Goal: Task Accomplishment & Management: Complete application form

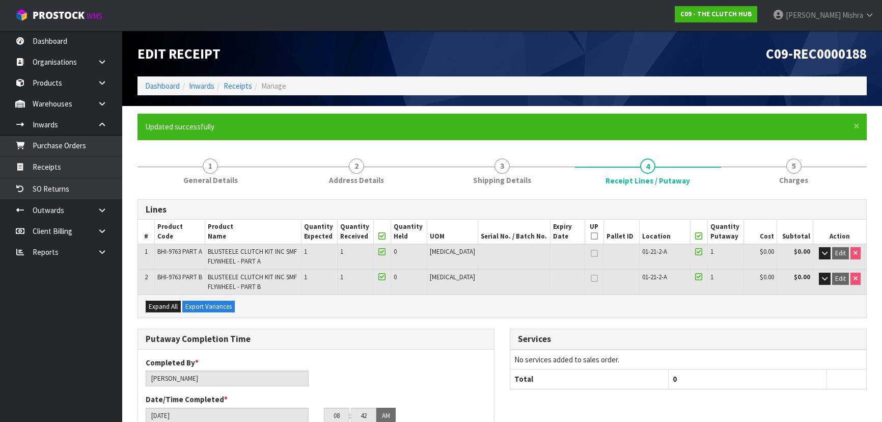
scroll to position [46, 0]
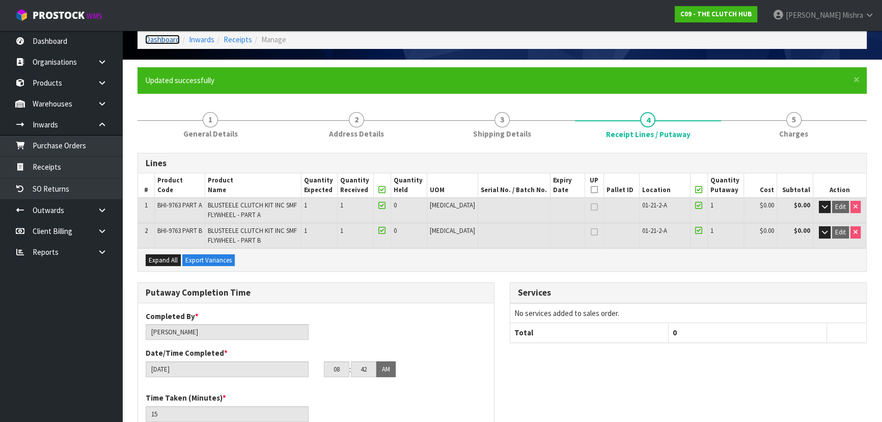
click at [171, 41] on link "Dashboard" at bounding box center [162, 40] width 35 height 10
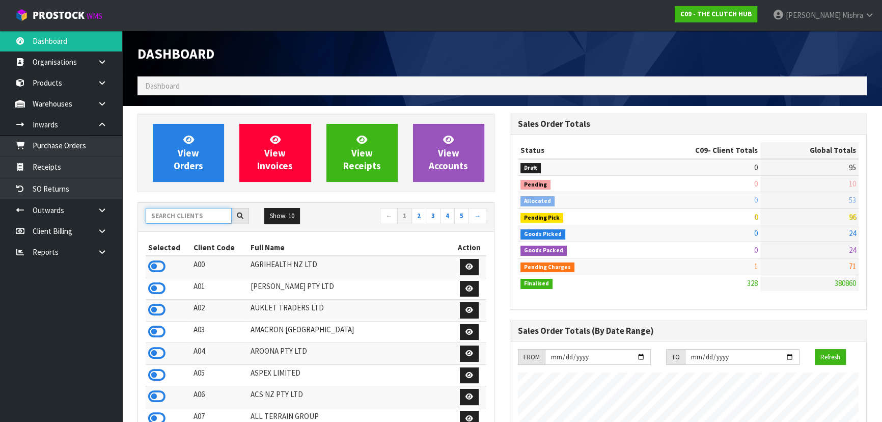
click at [167, 220] on input "text" at bounding box center [189, 216] width 86 height 16
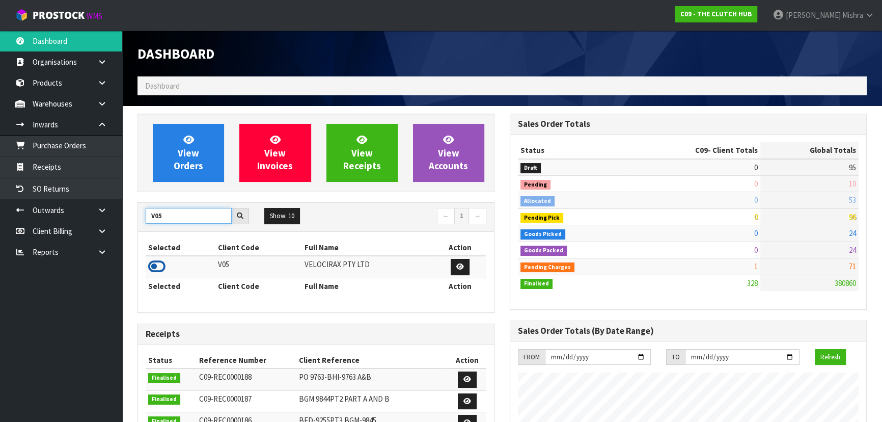
type input "V05"
drag, startPoint x: 151, startPoint y: 269, endPoint x: 161, endPoint y: 247, distance: 24.1
click at [151, 269] on icon at bounding box center [156, 266] width 17 height 15
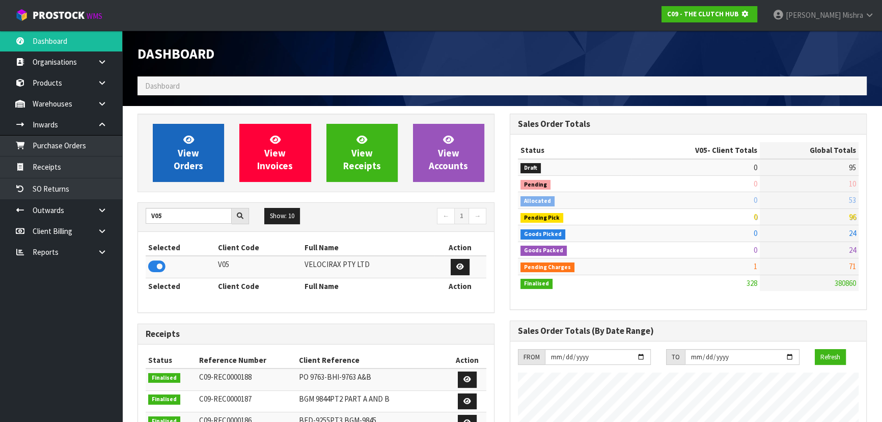
scroll to position [508464, 508726]
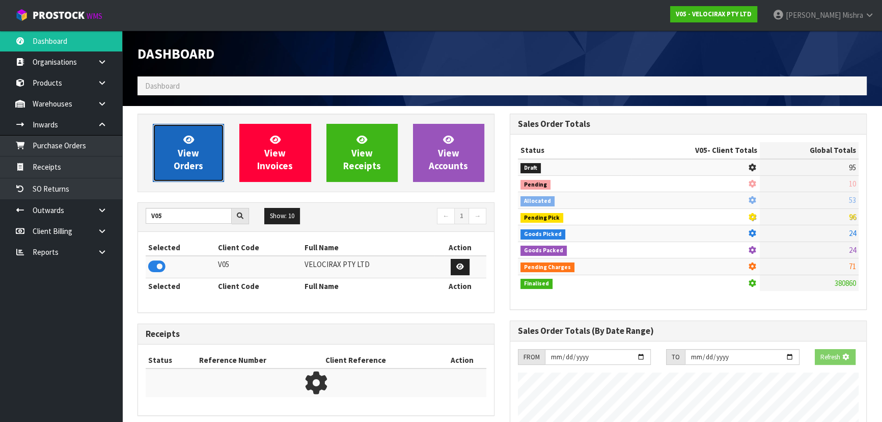
click at [192, 131] on link "View Orders" at bounding box center [188, 153] width 71 height 58
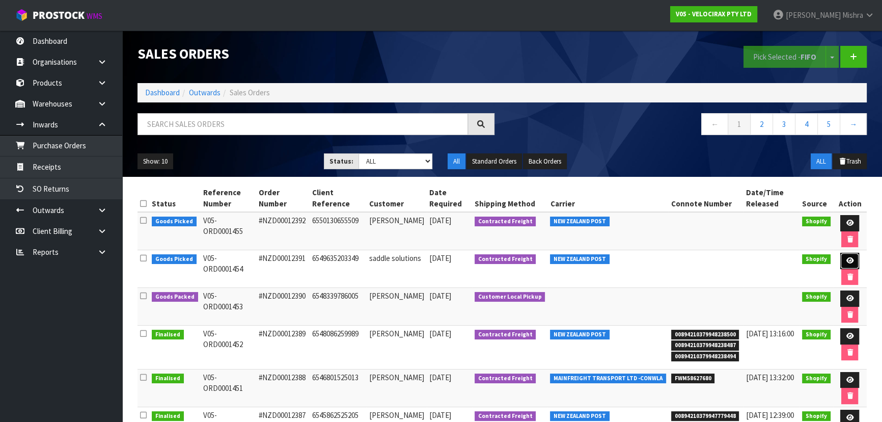
click at [840, 257] on link at bounding box center [849, 261] width 19 height 16
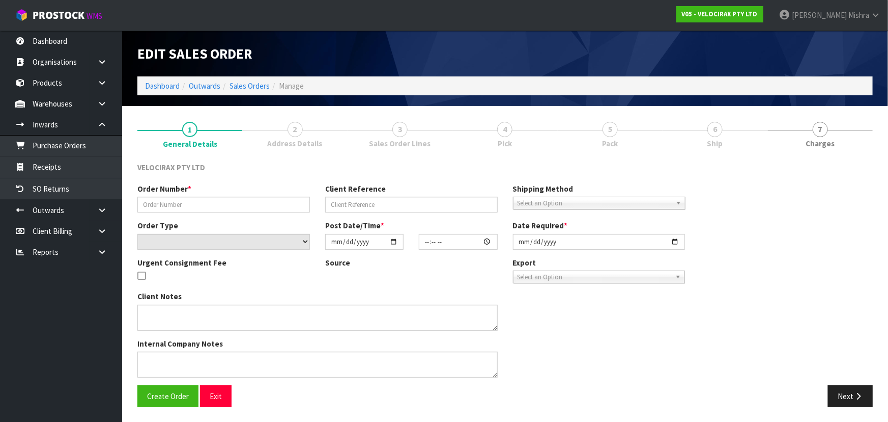
type input "#NZD00012391"
type input "6549635203349"
select select "number:0"
type input "2025-09-11"
type input "13:19:03.000"
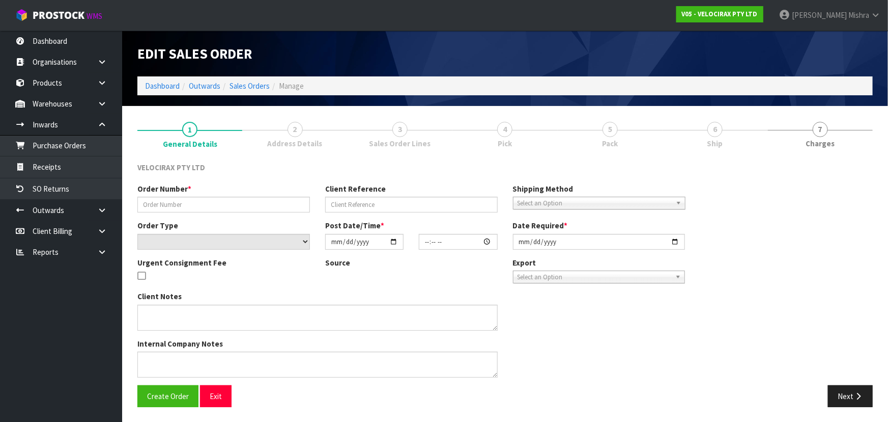
type input "2025-09-12"
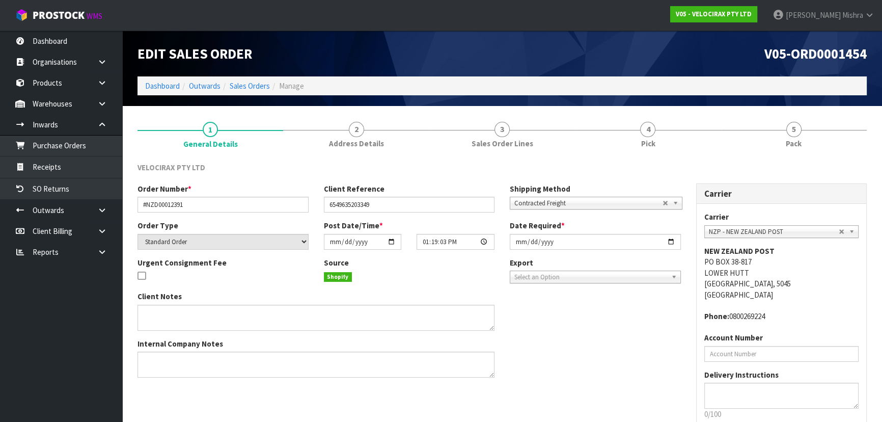
click at [713, 138] on link "4 Pick" at bounding box center [648, 134] width 146 height 40
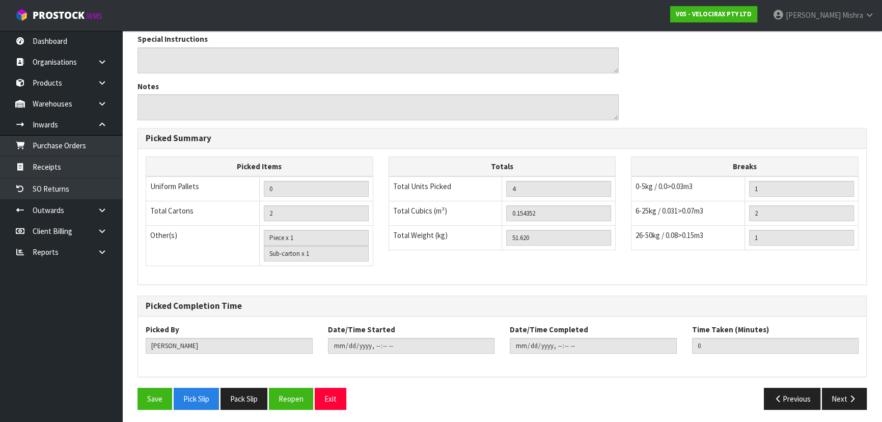
scroll to position [367, 0]
drag, startPoint x: 845, startPoint y: 395, endPoint x: 774, endPoint y: 377, distance: 73.3
click at [845, 395] on button "Next" at bounding box center [844, 398] width 45 height 22
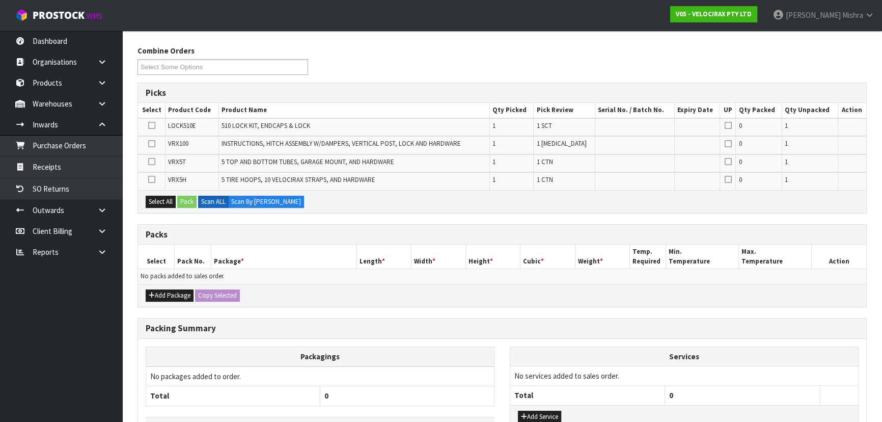
scroll to position [138, 0]
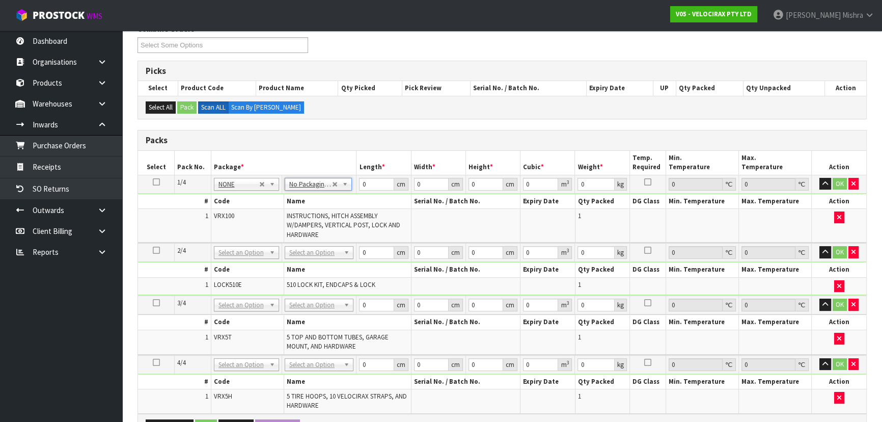
click at [158, 182] on td at bounding box center [156, 184] width 37 height 18
click at [158, 182] on icon at bounding box center [156, 182] width 7 height 1
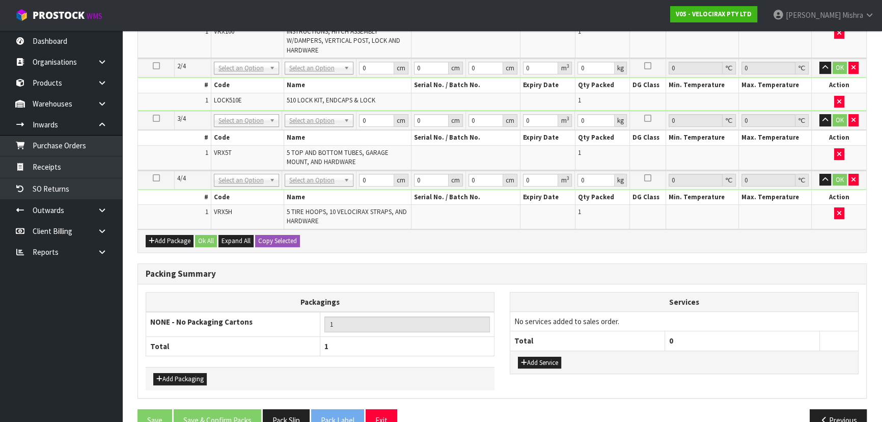
scroll to position [344, 0]
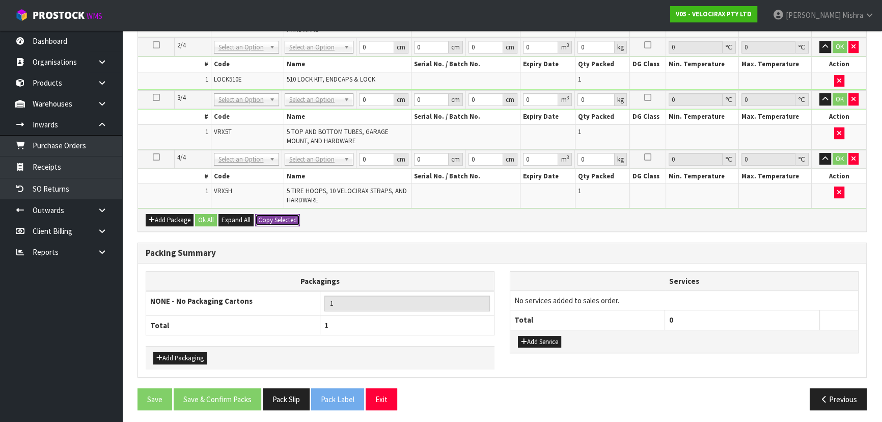
click at [270, 223] on button "Copy Selected" at bounding box center [277, 220] width 45 height 12
click at [270, 220] on span "Confirm" at bounding box center [269, 219] width 22 height 9
type input "4"
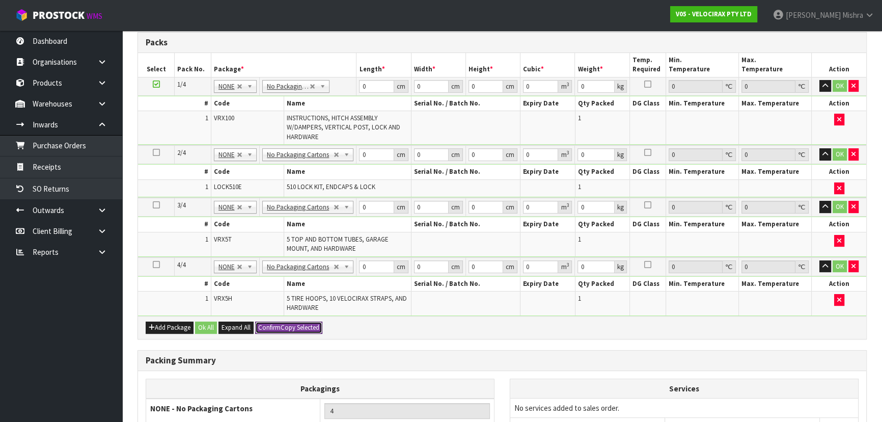
scroll to position [112, 0]
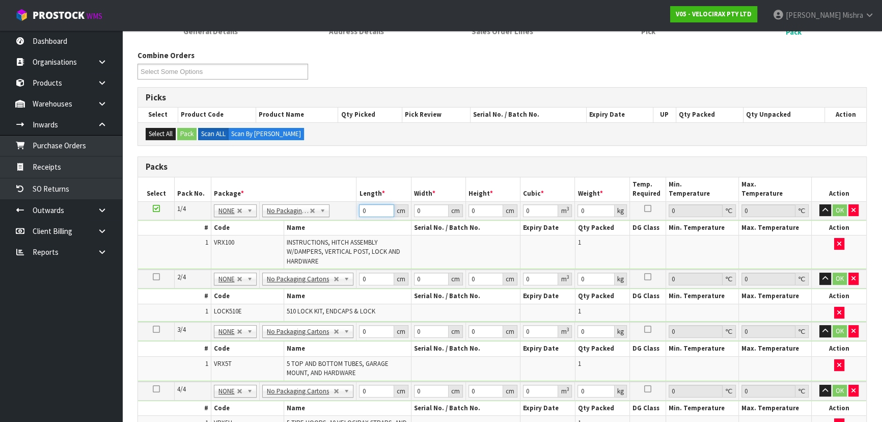
drag, startPoint x: 375, startPoint y: 208, endPoint x: 328, endPoint y: 208, distance: 46.8
click at [328, 208] on tr "1/4 NONE 007-001 007-002 007-004 007-009 007-013 007-014 007-015 007-017 007-01…" at bounding box center [502, 210] width 728 height 18
type input "149"
type input "31"
type input "1"
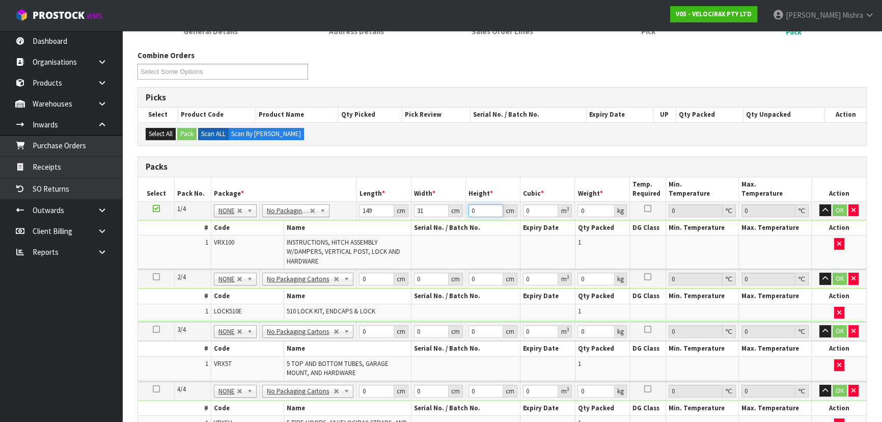
type input "0.004619"
type input "17"
type input "0.078523"
type input "17"
type input "24"
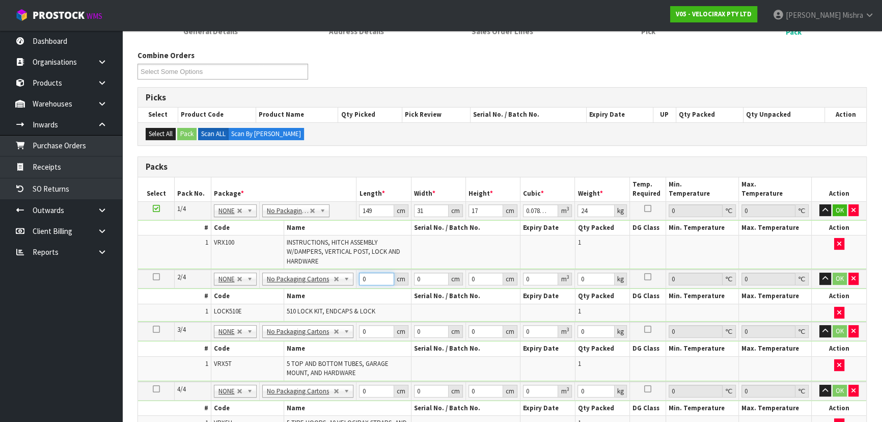
drag, startPoint x: 368, startPoint y: 278, endPoint x: 347, endPoint y: 282, distance: 21.2
click at [347, 282] on tr "2/4 NONE 007-001 007-002 007-004 007-009 007-013 007-014 007-015 007-017 007-01…" at bounding box center [502, 278] width 728 height 19
type input "143"
type input "7"
type input "6"
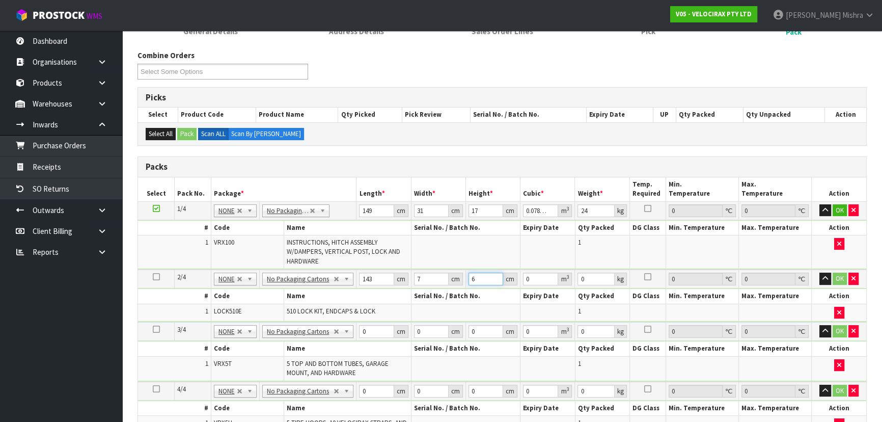
type input "0.006006"
type input "6"
type input "3"
drag, startPoint x: 375, startPoint y: 333, endPoint x: 356, endPoint y: 330, distance: 19.1
click at [356, 330] on td "0 cm" at bounding box center [383, 331] width 54 height 19
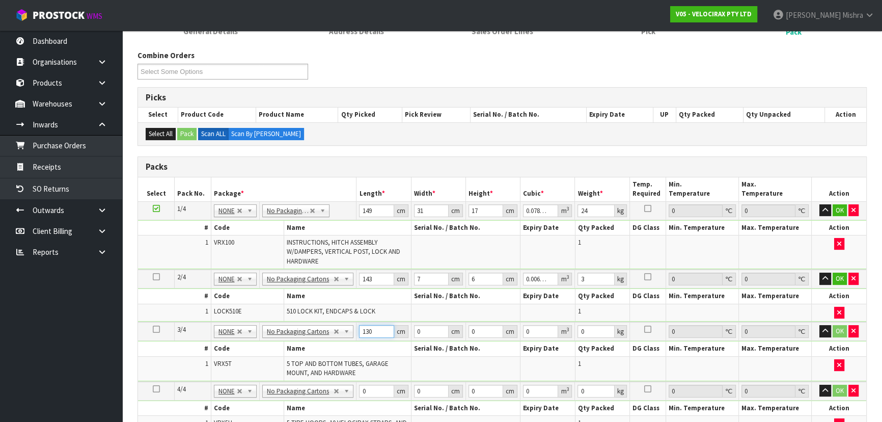
type input "130"
type input "16"
type input "1"
type input "0.00208"
type input "14"
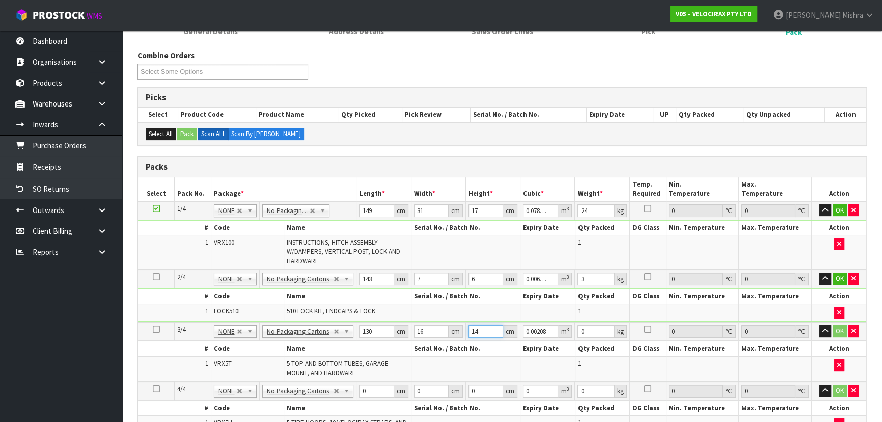
type input "0.02912"
type input "14"
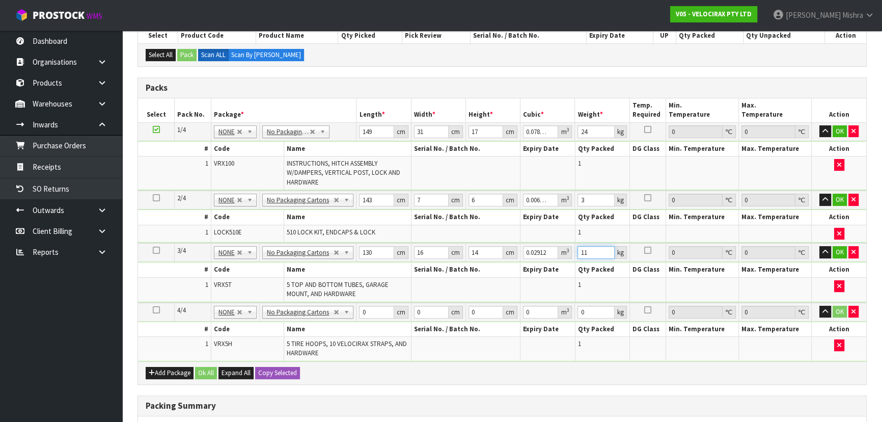
scroll to position [205, 0]
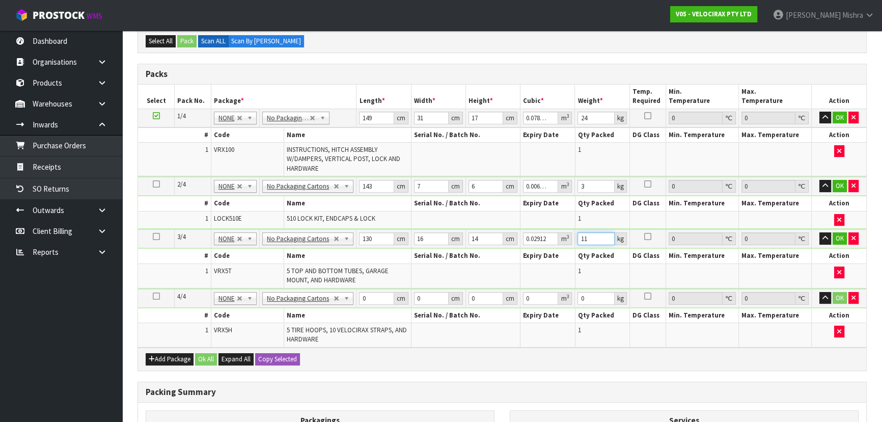
type input "11"
drag, startPoint x: 365, startPoint y: 295, endPoint x: 330, endPoint y: 295, distance: 35.1
click at [330, 295] on tr "4/4 NONE 007-001 007-002 007-004 007-009 007-013 007-014 007-015 007-017 007-01…" at bounding box center [502, 298] width 728 height 19
type input "69"
type input "33"
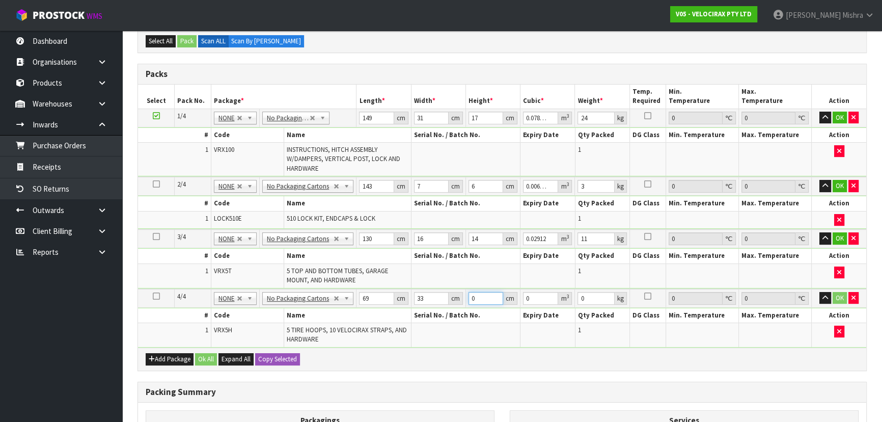
type input "2"
type input "0.004554"
type input "23"
type input "0.052371"
type input "23"
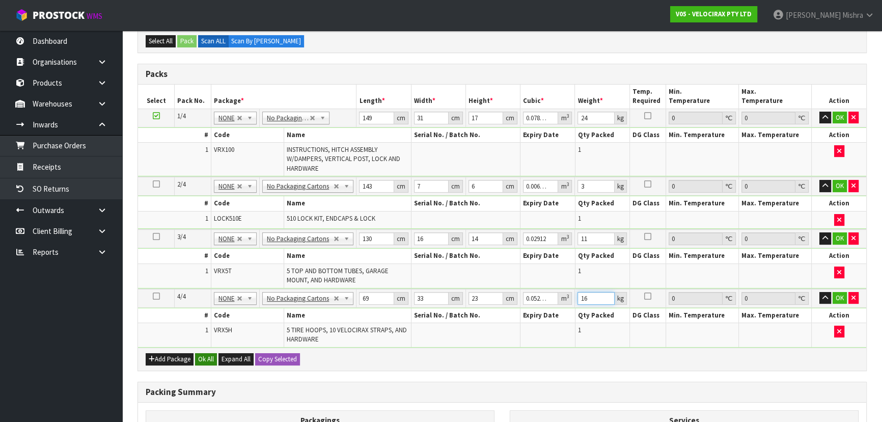
type input "16"
click at [211, 355] on button "Ok All" at bounding box center [206, 359] width 22 height 12
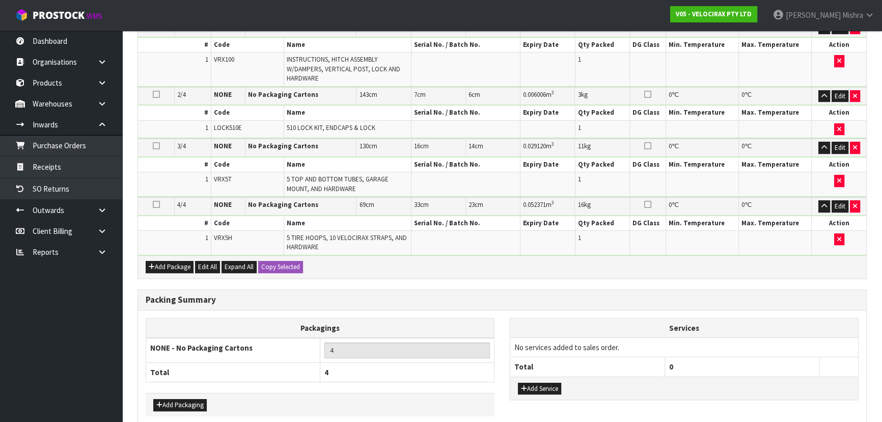
scroll to position [341, 0]
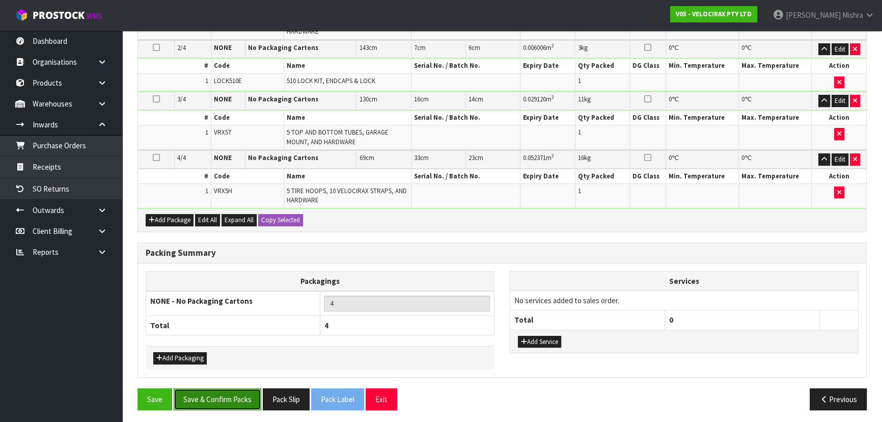
click at [216, 395] on button "Save & Confirm Packs" at bounding box center [218, 399] width 88 height 22
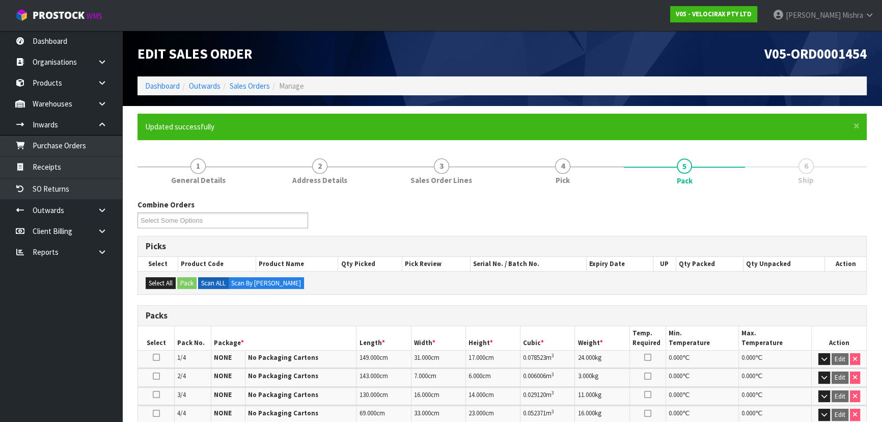
scroll to position [193, 0]
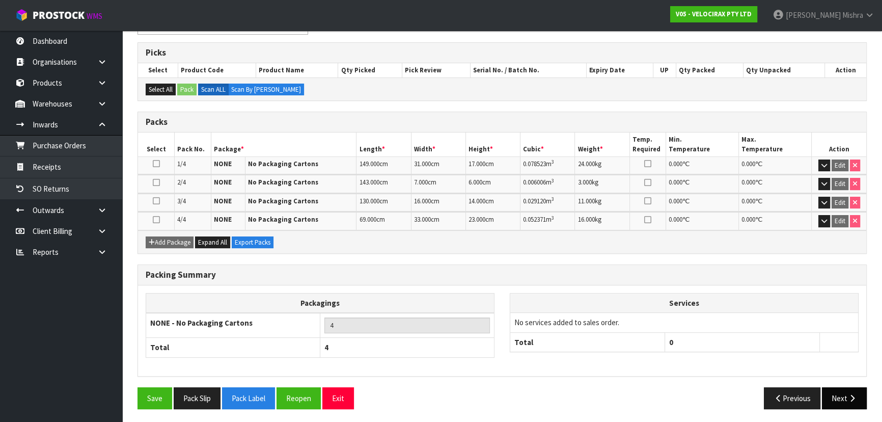
click at [841, 400] on button "Next" at bounding box center [844, 398] width 45 height 22
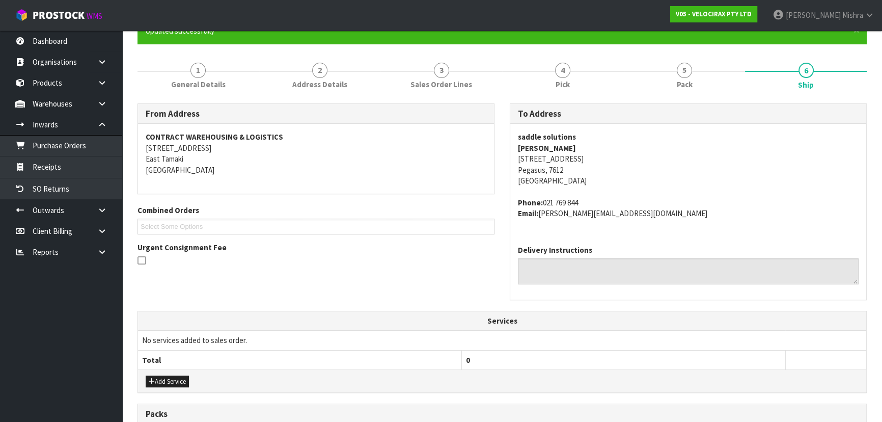
scroll to position [324, 0]
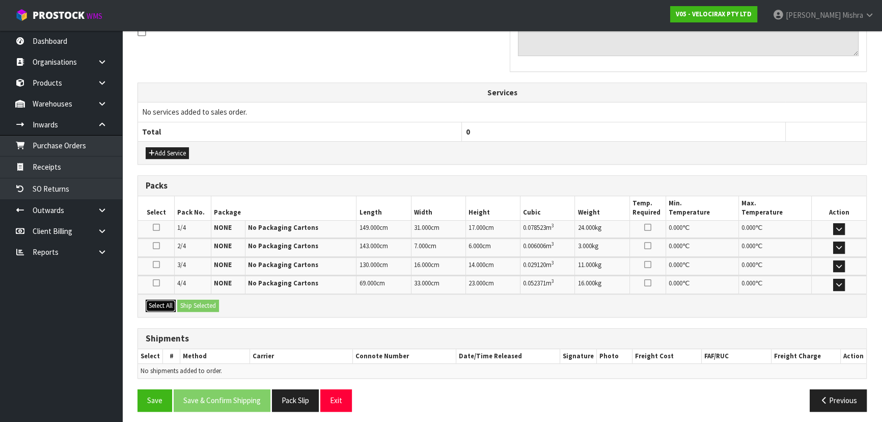
click at [174, 305] on button "Select All" at bounding box center [161, 305] width 30 height 12
click at [211, 304] on button "Ship Selected" at bounding box center [198, 305] width 42 height 12
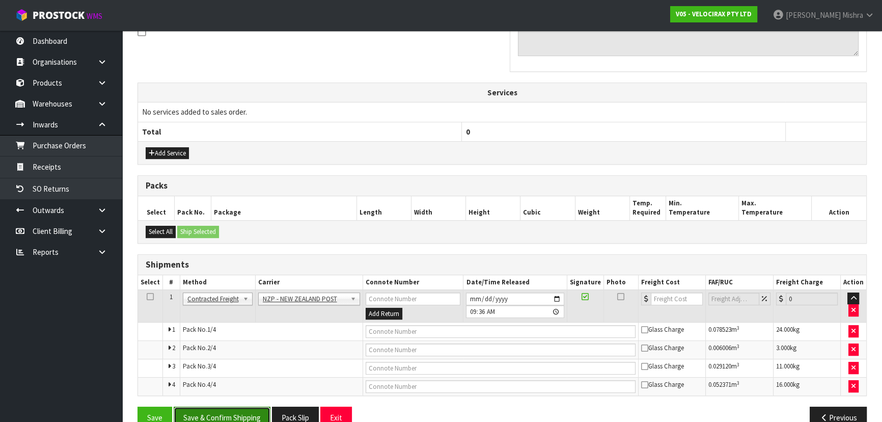
click at [239, 410] on button "Save & Confirm Shipping" at bounding box center [222, 417] width 97 height 22
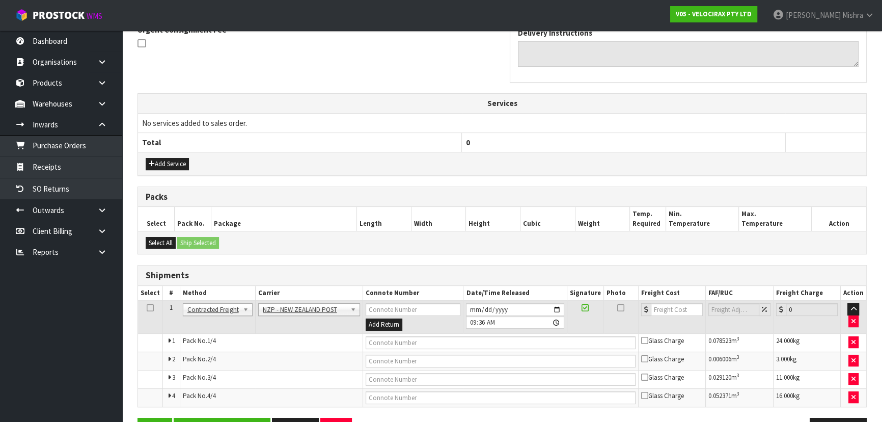
scroll to position [0, 0]
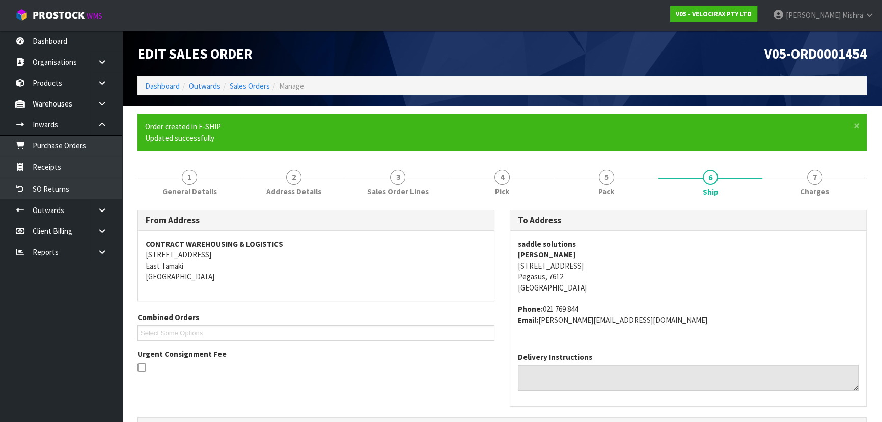
click at [541, 265] on address "saddle solutions neil white 71 Tutaipatu Avenue Pegasus, 7612 New Zealand" at bounding box center [688, 265] width 341 height 54
copy address "71 Tutaipatu Avenue"
click at [555, 241] on strong "saddle solutions" at bounding box center [547, 244] width 58 height 10
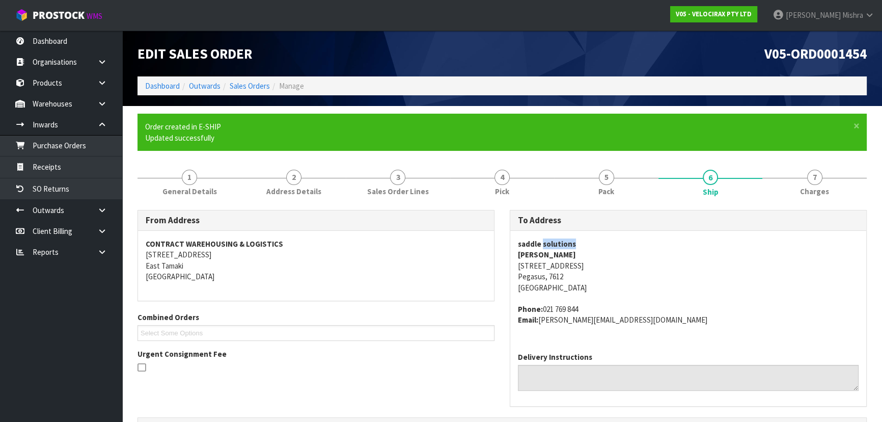
click at [555, 241] on strong "saddle solutions" at bounding box center [547, 244] width 58 height 10
copy strong "saddle solutions"
click at [540, 259] on address "saddle solutions neil white 71 Tutaipatu Avenue Pegasus, 7612 New Zealand" at bounding box center [688, 265] width 341 height 54
click at [539, 257] on strong "neil white" at bounding box center [547, 254] width 58 height 10
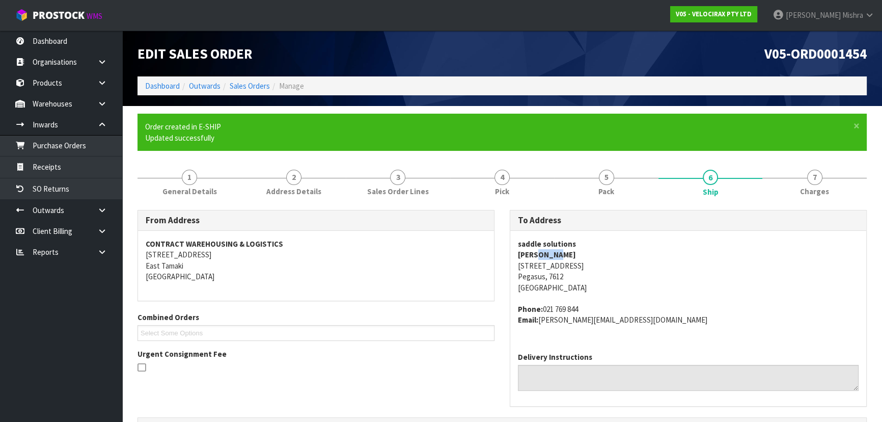
click at [539, 257] on strong "neil white" at bounding box center [547, 254] width 58 height 10
copy strong "neil white"
click at [623, 173] on link "5 Pack" at bounding box center [606, 181] width 104 height 40
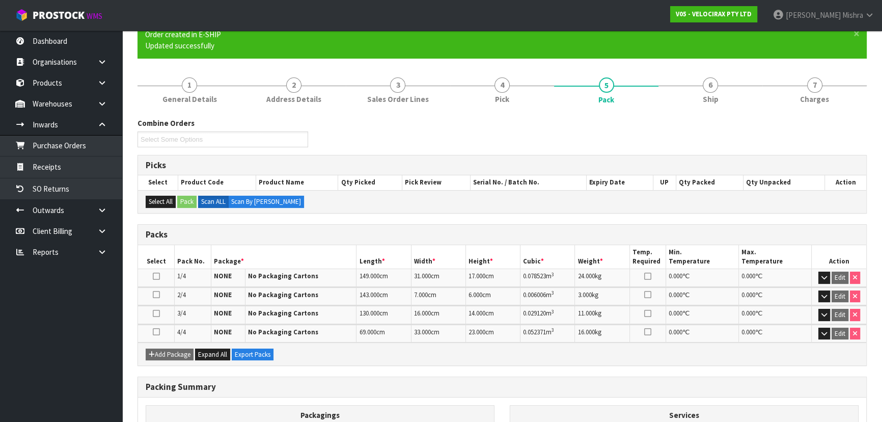
scroll to position [204, 0]
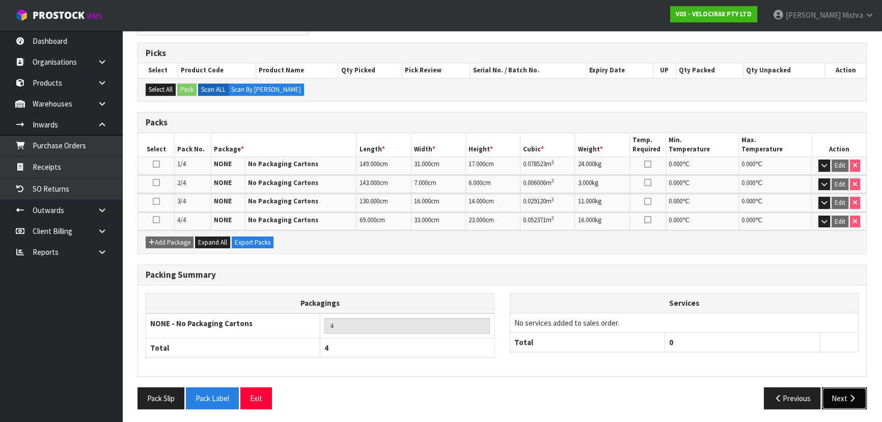
click at [827, 387] on button "Next" at bounding box center [844, 398] width 45 height 22
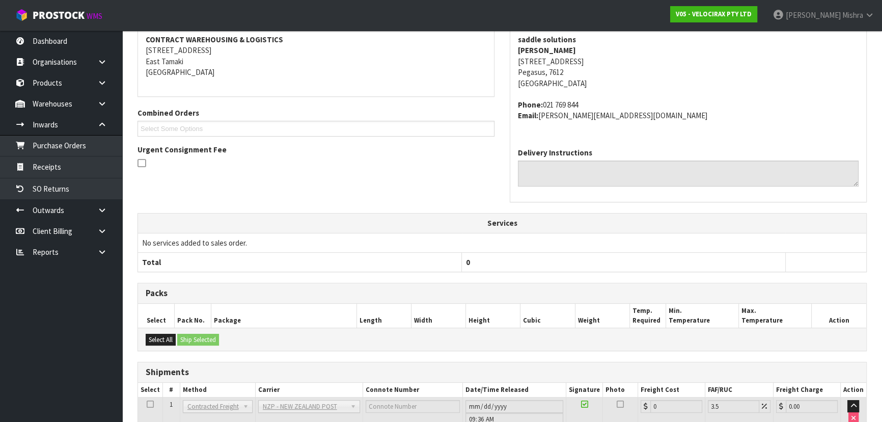
scroll to position [0, 0]
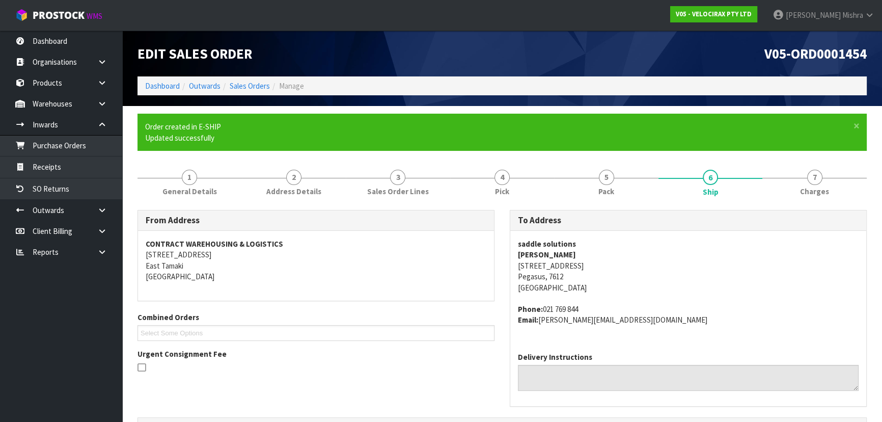
click at [539, 244] on strong "saddle solutions" at bounding box center [547, 244] width 58 height 10
copy strong "saddle solutions"
click at [537, 257] on strong "neil white" at bounding box center [547, 254] width 58 height 10
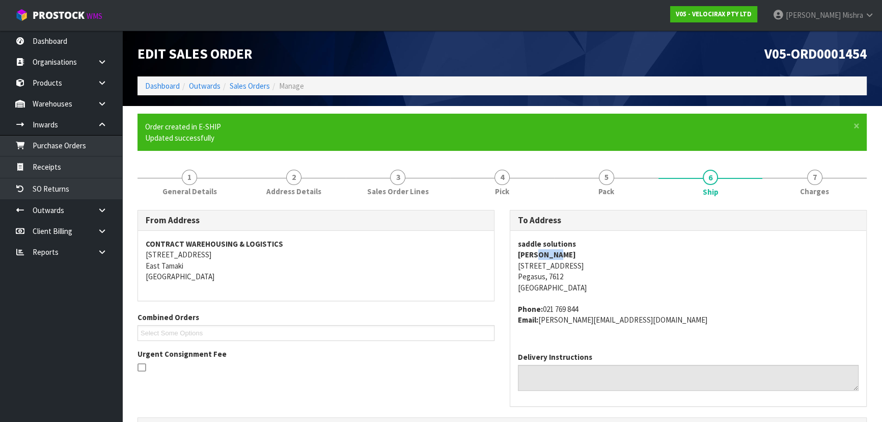
click at [537, 257] on strong "neil white" at bounding box center [547, 254] width 58 height 10
copy strong "neil white"
click at [556, 266] on address "saddle solutions neil white 71 Tutaipatu Avenue Pegasus, 7612 New Zealand" at bounding box center [688, 265] width 341 height 54
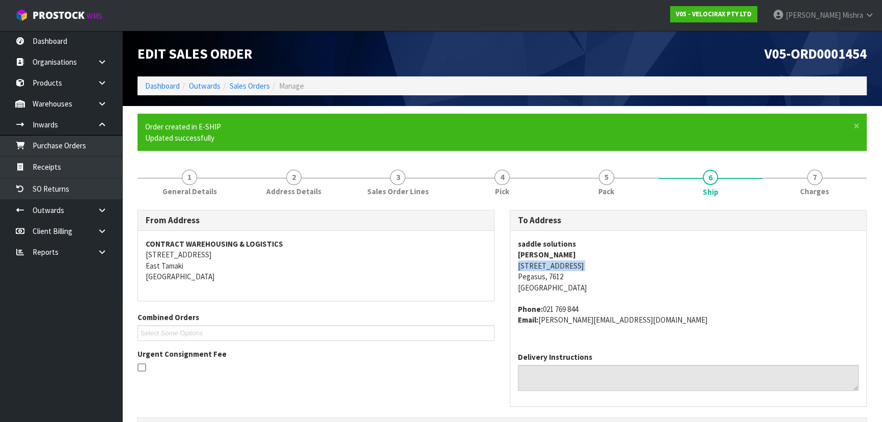
click at [556, 266] on address "saddle solutions neil white 71 Tutaipatu Avenue Pegasus, 7612 New Zealand" at bounding box center [688, 265] width 341 height 54
copy address "71 Tutaipatu Avenue"
drag, startPoint x: 591, startPoint y: 312, endPoint x: 544, endPoint y: 313, distance: 46.9
click at [544, 313] on address "Phone: 021 769 844 Email: neil@saddlesolutions.co.nz" at bounding box center [688, 314] width 341 height 22
copy address "021 769 844"
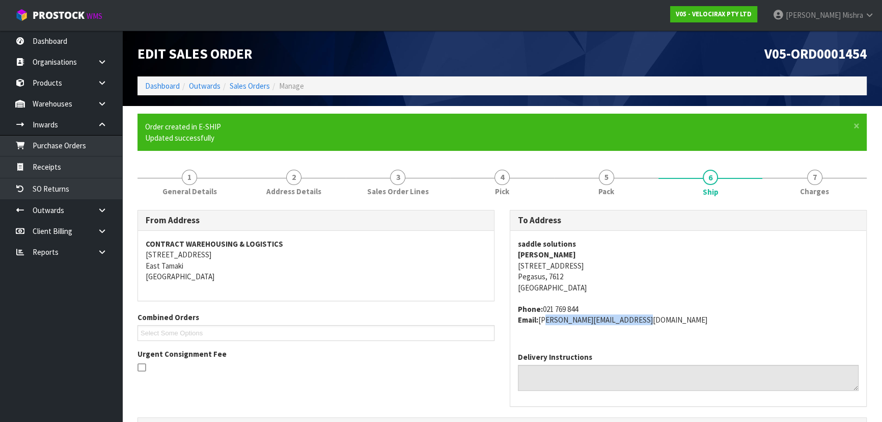
drag, startPoint x: 645, startPoint y: 320, endPoint x: 542, endPoint y: 331, distance: 102.9
click at [542, 331] on div "saddle solutions neil white 71 Tutaipatu Avenue Pegasus, 7612 New Zealand Phone…" at bounding box center [688, 287] width 356 height 113
copy address "neil@saddlesolutions.co.nz"
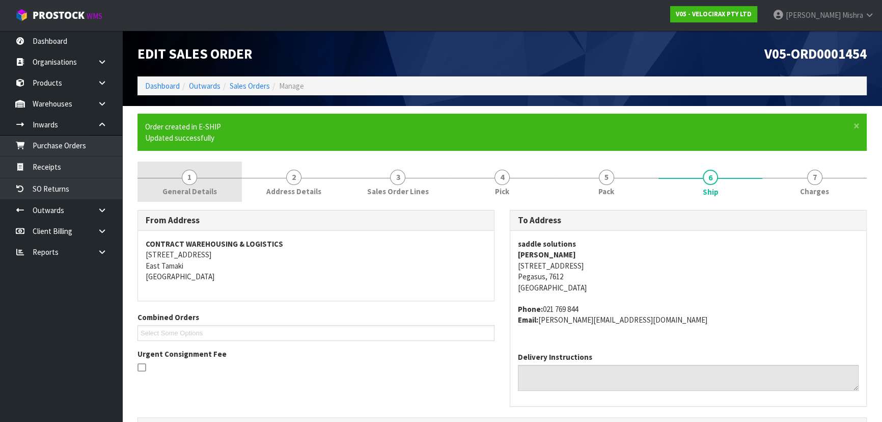
click at [205, 179] on link "1 General Details" at bounding box center [189, 181] width 104 height 40
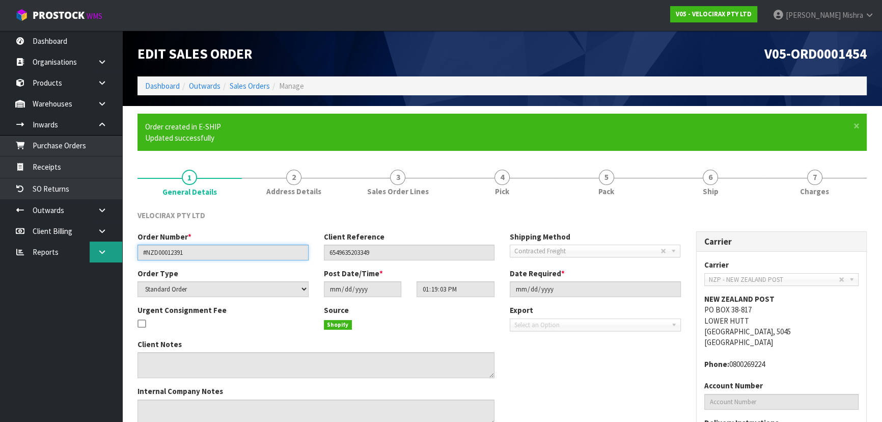
drag, startPoint x: 194, startPoint y: 246, endPoint x: 108, endPoint y: 257, distance: 86.1
click at [108, 257] on body "Toggle navigation ProStock WMS V05 - VELOCIRAX PTY LTD Lalisha Mishra Logout Da…" at bounding box center [441, 211] width 882 height 422
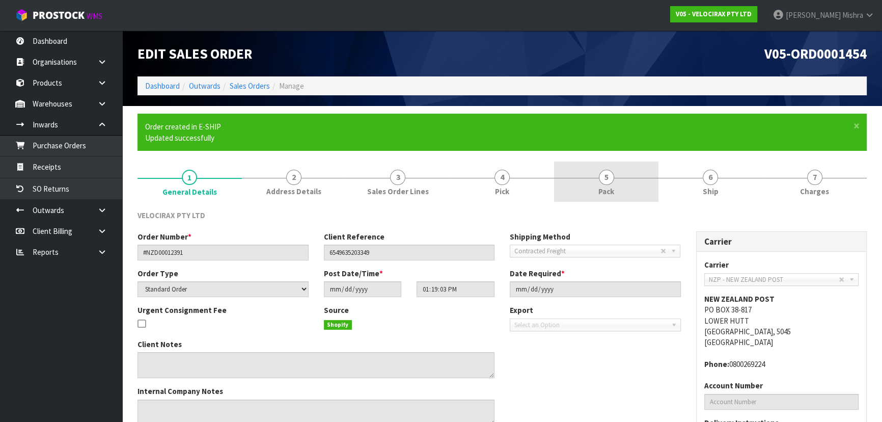
click at [600, 186] on span "Pack" at bounding box center [606, 191] width 16 height 11
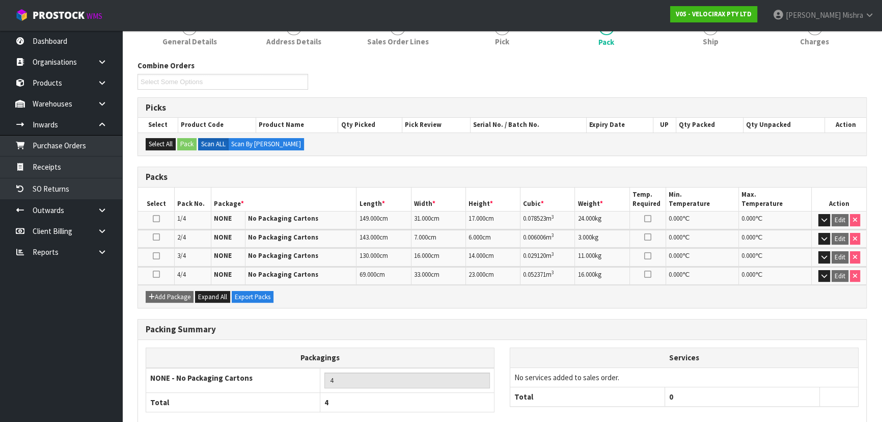
scroll to position [204, 0]
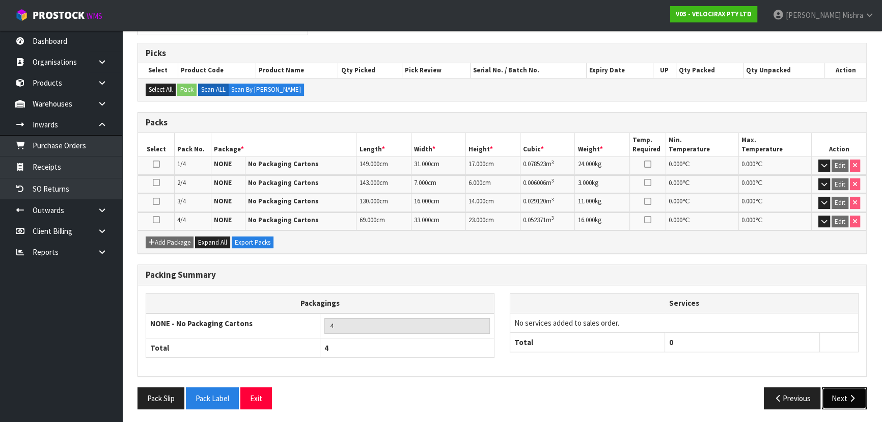
click at [845, 404] on button "Next" at bounding box center [844, 398] width 45 height 22
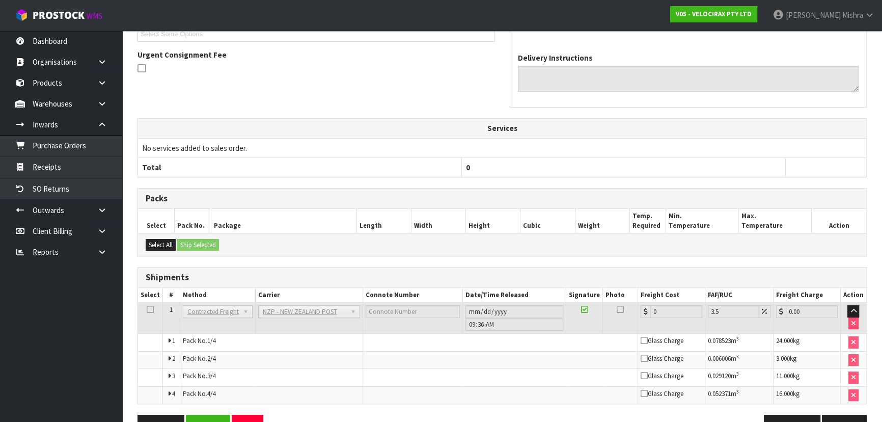
scroll to position [327, 0]
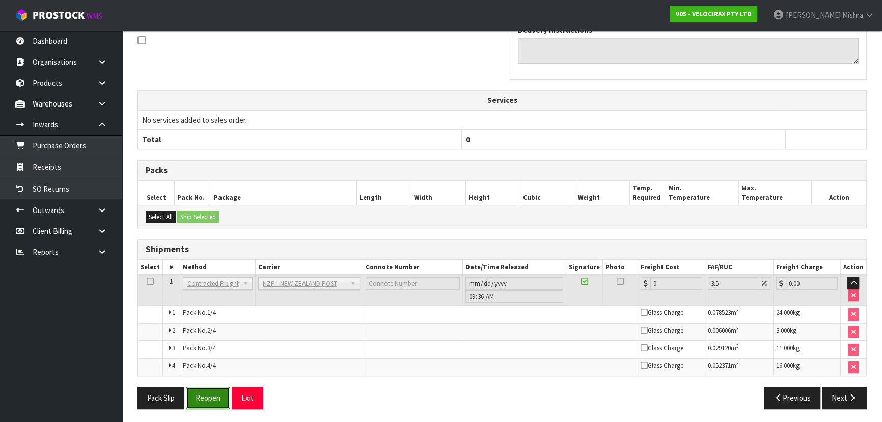
click at [222, 389] on button "Reopen" at bounding box center [208, 397] width 44 height 22
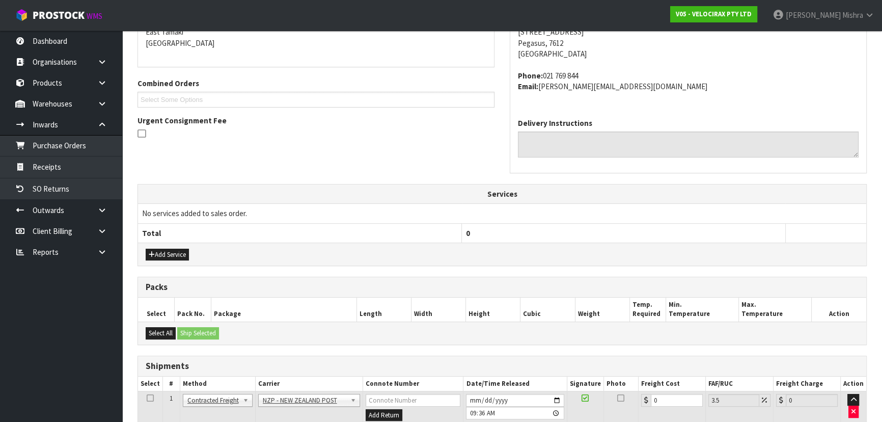
scroll to position [231, 0]
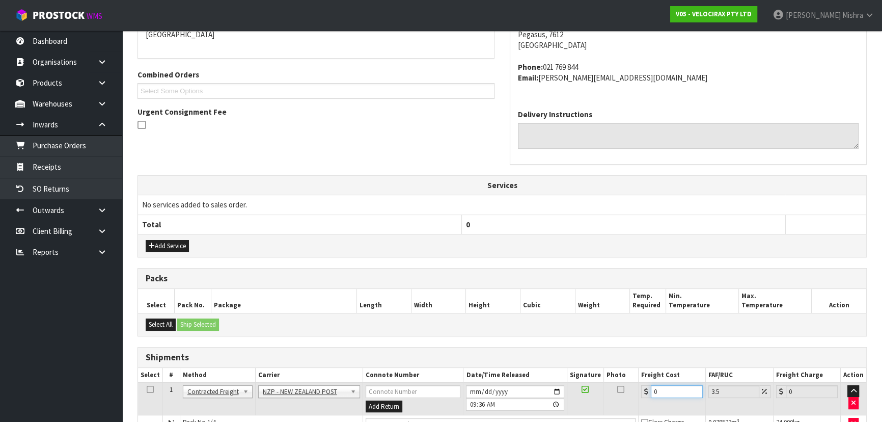
drag, startPoint x: 658, startPoint y: 387, endPoint x: 585, endPoint y: 385, distance: 72.3
click at [586, 385] on tr "1 Client Local Pickup Customer Local Pickup Company Freight Contracted Freight …" at bounding box center [502, 398] width 728 height 33
type input "8"
type input "8.28"
type input "81"
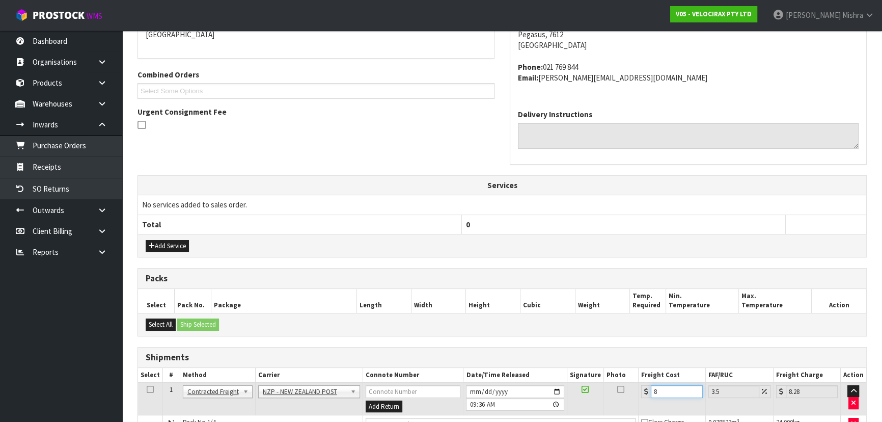
type input "83.83"
type input "81.4"
type input "84.25"
type input "81.44"
type input "84.29"
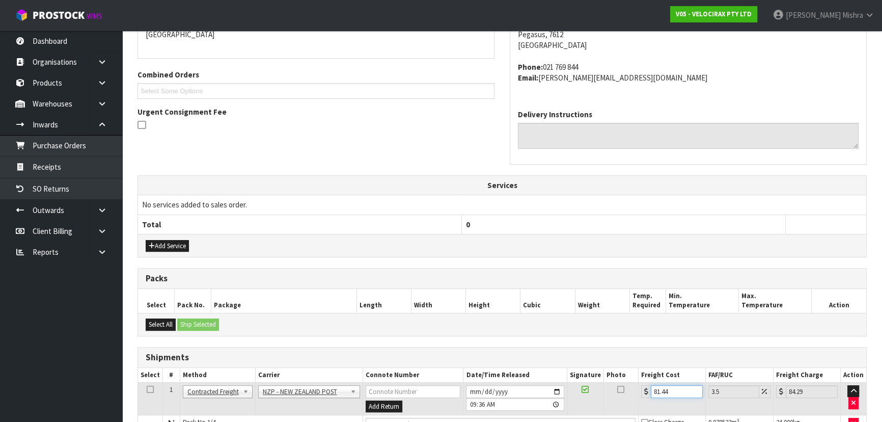
scroll to position [344, 0]
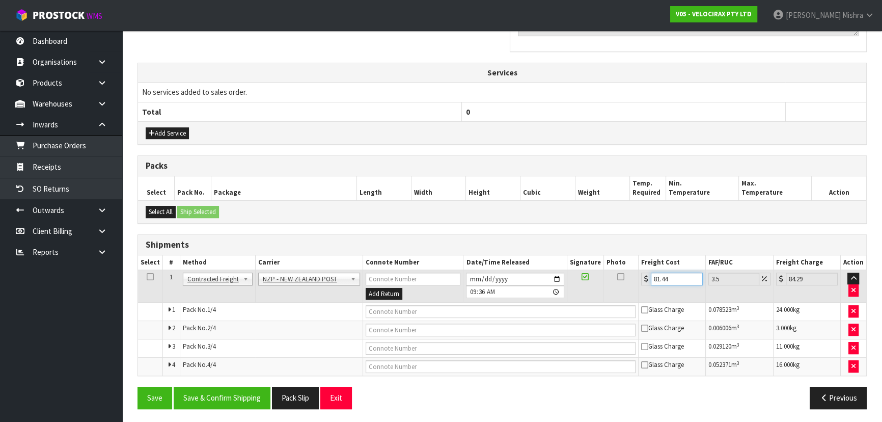
type input "81.44"
click at [199, 402] on button "Save & Confirm Shipping" at bounding box center [222, 397] width 97 height 22
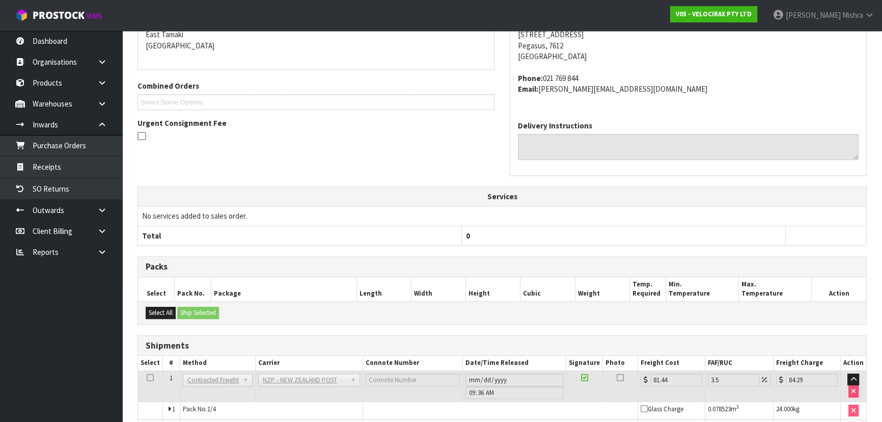
scroll to position [316, 0]
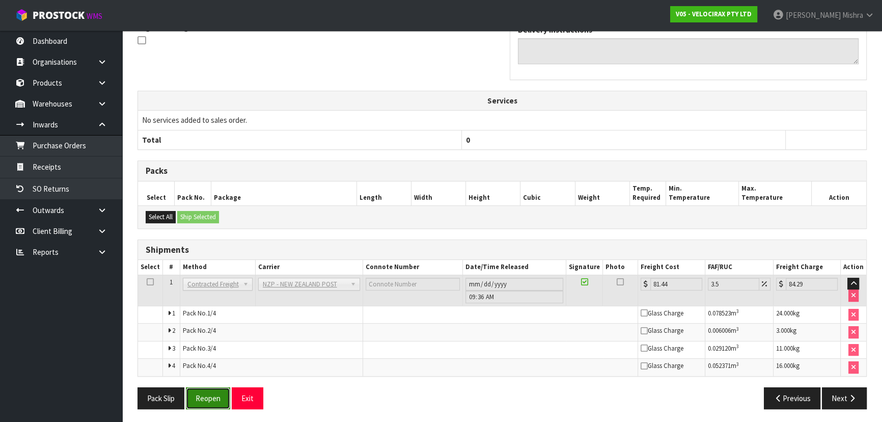
drag, startPoint x: 212, startPoint y: 393, endPoint x: 205, endPoint y: 388, distance: 9.2
click at [212, 393] on button "Reopen" at bounding box center [208, 398] width 44 height 22
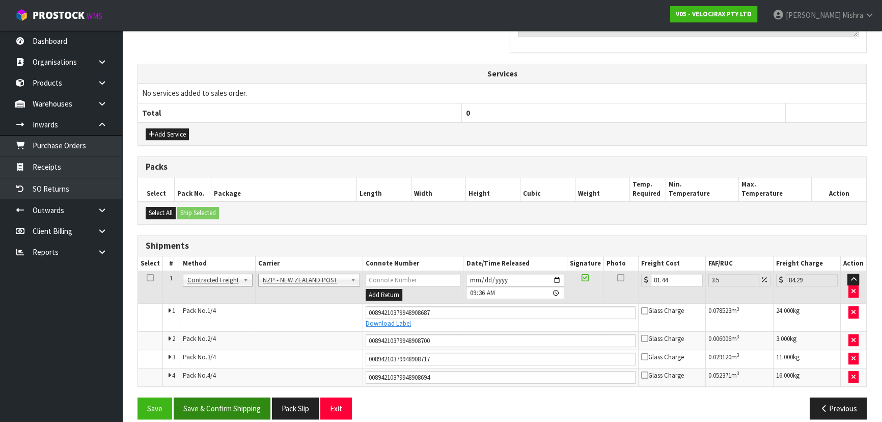
scroll to position [353, 0]
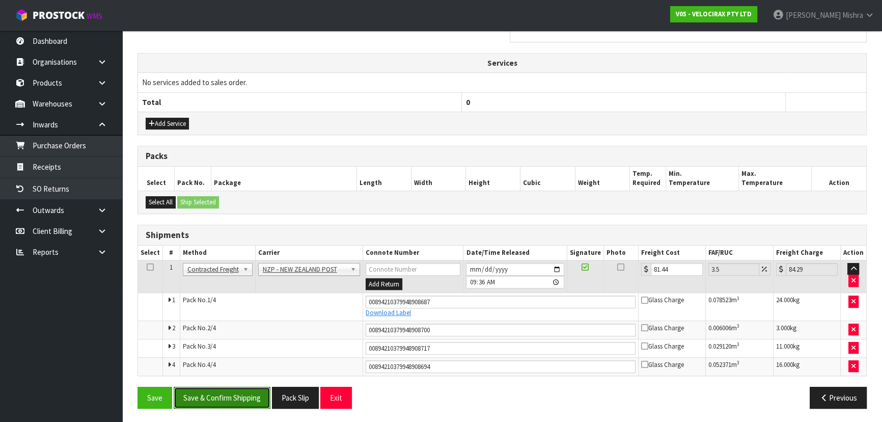
click at [228, 398] on button "Save & Confirm Shipping" at bounding box center [222, 397] width 97 height 22
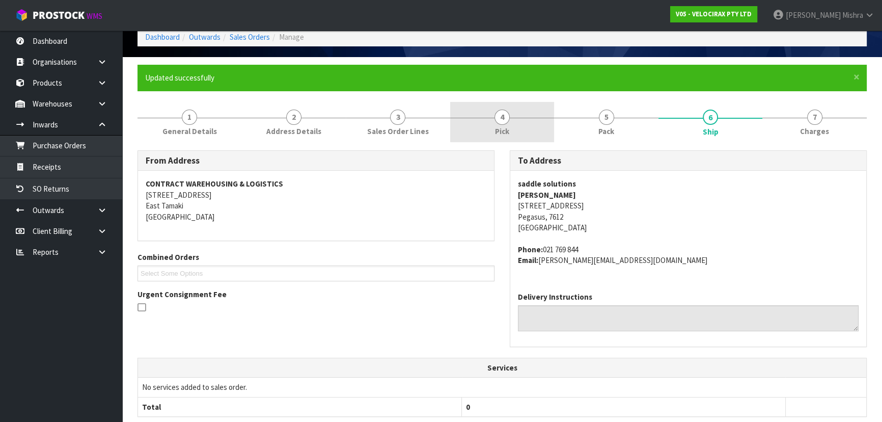
scroll to position [0, 0]
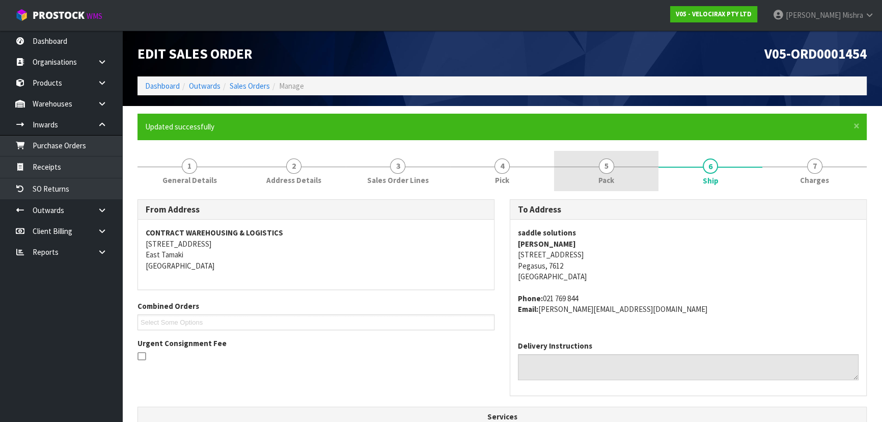
click at [627, 165] on link "5 Pack" at bounding box center [606, 171] width 104 height 40
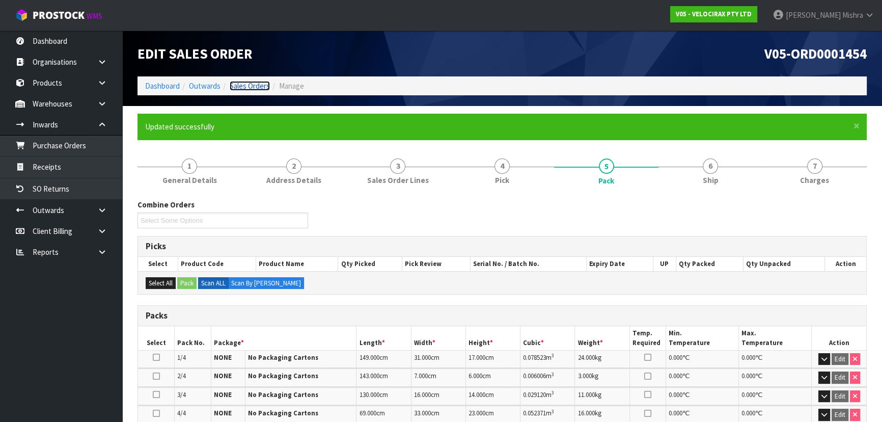
click at [252, 86] on link "Sales Orders" at bounding box center [250, 86] width 40 height 10
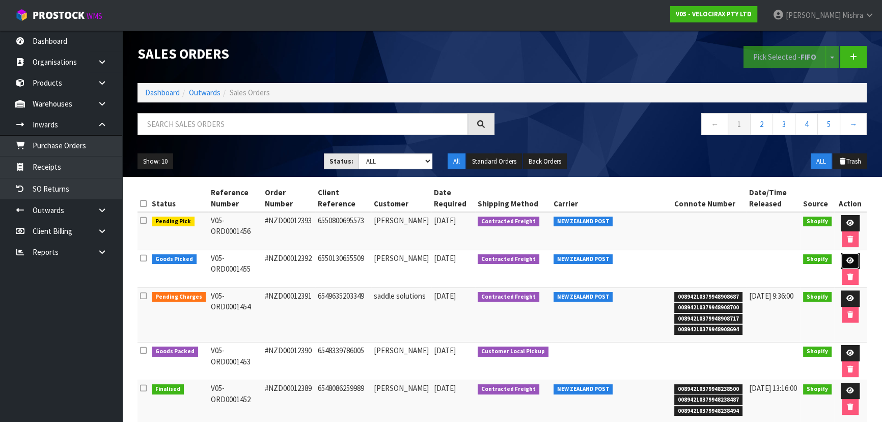
click at [847, 259] on icon at bounding box center [850, 260] width 8 height 7
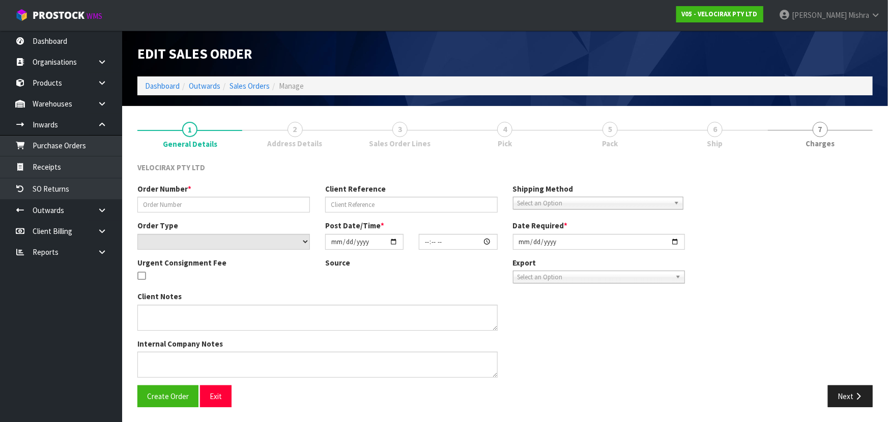
type input "#NZD00012392"
type input "6550130655509"
select select "number:0"
type input "2025-09-11"
type input "19:26:33.000"
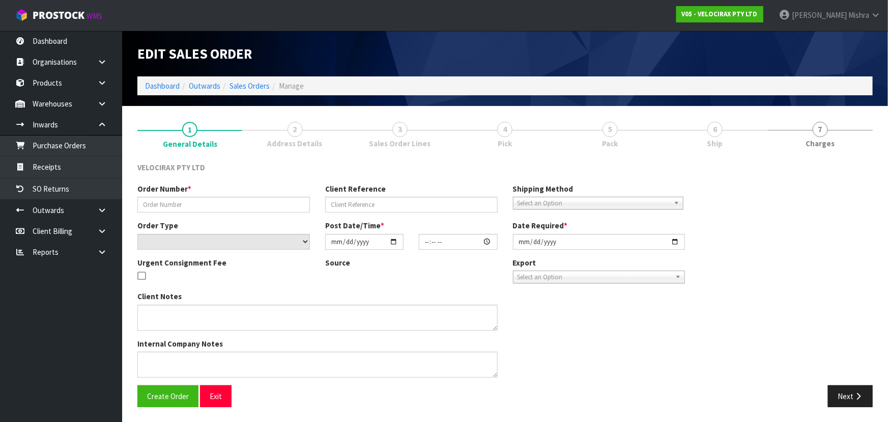
type input "2025-09-12"
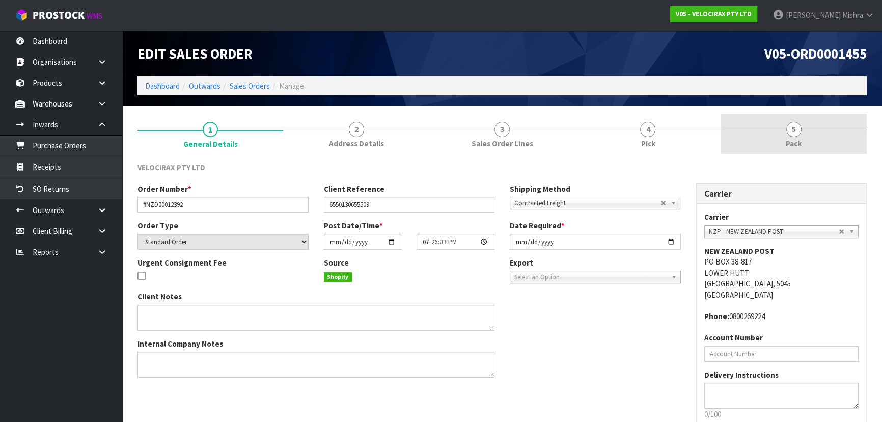
click at [798, 150] on link "5 Pack" at bounding box center [794, 134] width 146 height 40
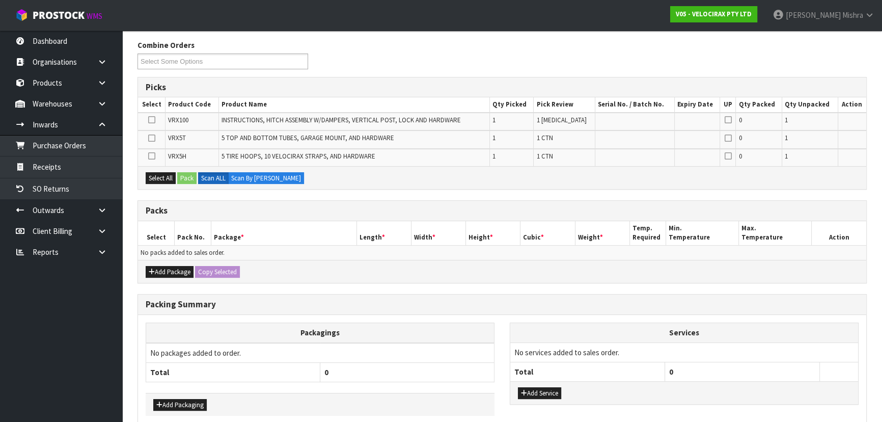
scroll to position [138, 0]
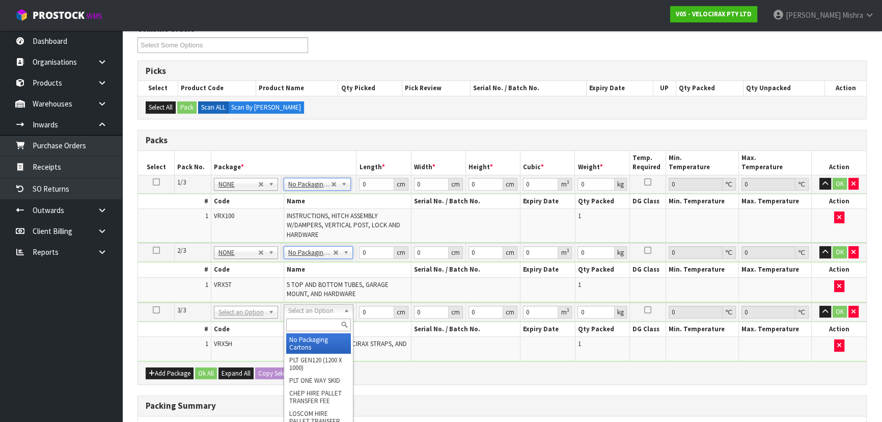
type input "3"
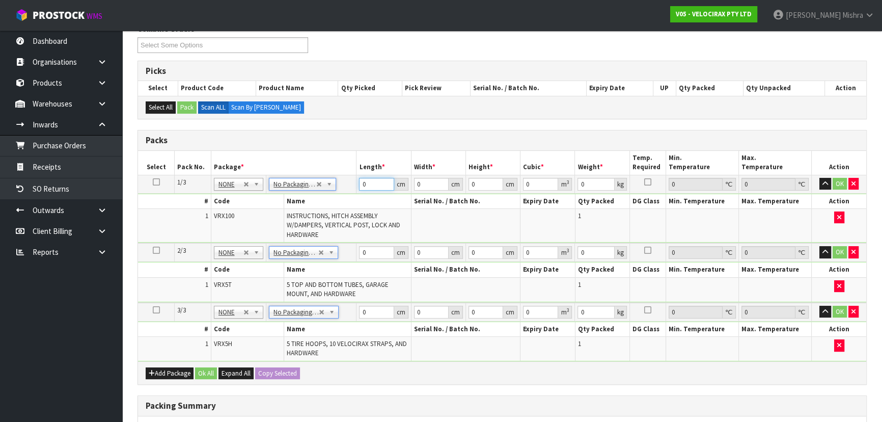
drag, startPoint x: 368, startPoint y: 180, endPoint x: 356, endPoint y: 184, distance: 12.2
click at [356, 184] on td "0 cm" at bounding box center [383, 184] width 54 height 18
type input "149"
type input "31"
type input "1"
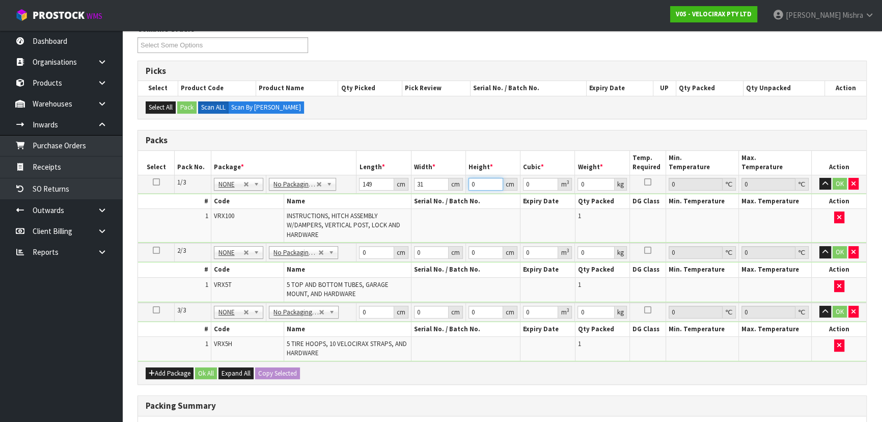
type input "0.004619"
type input "17"
type input "0.078523"
type input "17"
type input "24"
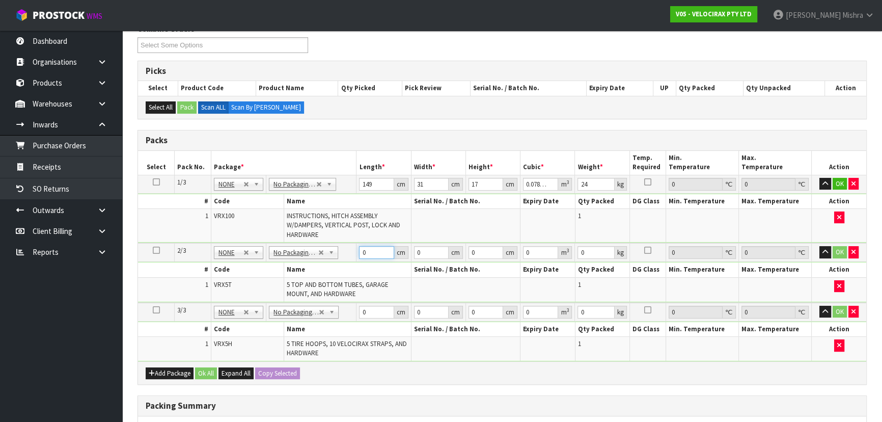
drag, startPoint x: 364, startPoint y: 250, endPoint x: 340, endPoint y: 254, distance: 24.8
click at [340, 254] on tr "2/3 NONE 007-001 007-002 007-004 007-009 007-013 007-014 007-015 007-017 007-01…" at bounding box center [502, 252] width 728 height 19
type input "130"
type input "16"
type input "1"
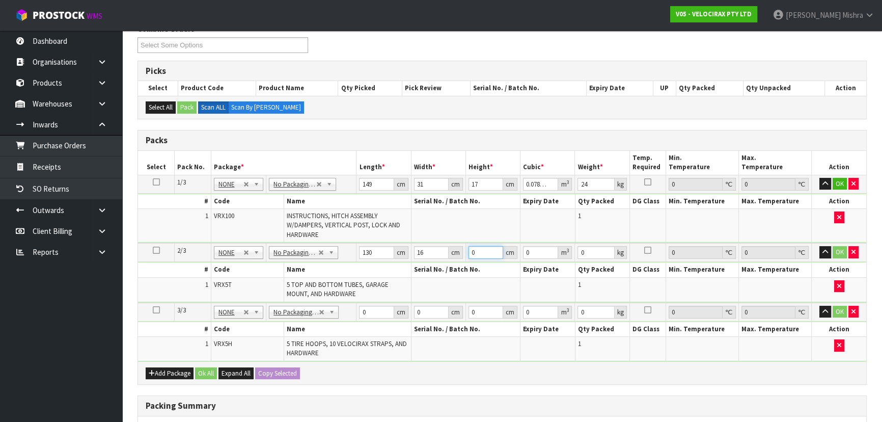
type input "0.00208"
type input "14"
type input "0.02912"
type input "14"
type input "11"
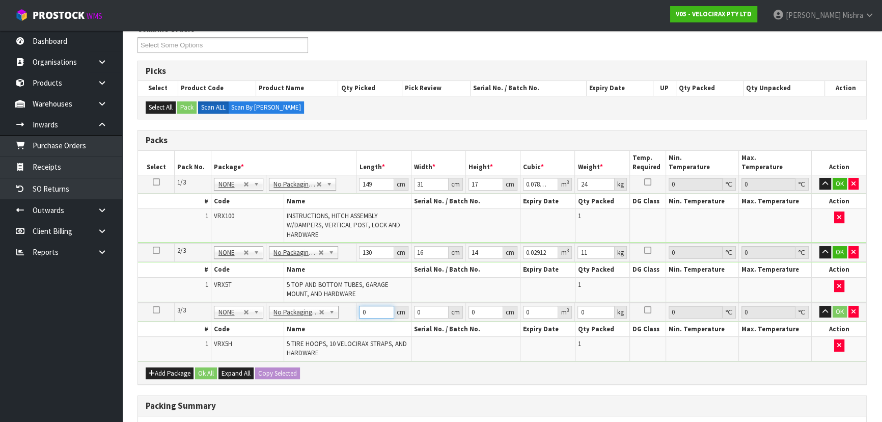
drag, startPoint x: 365, startPoint y: 307, endPoint x: 351, endPoint y: 309, distance: 13.8
click at [351, 309] on tr "3/3 NONE 007-001 007-002 007-004 007-009 007-013 007-014 007-015 007-017 007-01…" at bounding box center [502, 311] width 728 height 19
type input "69"
type input "33"
type input "2"
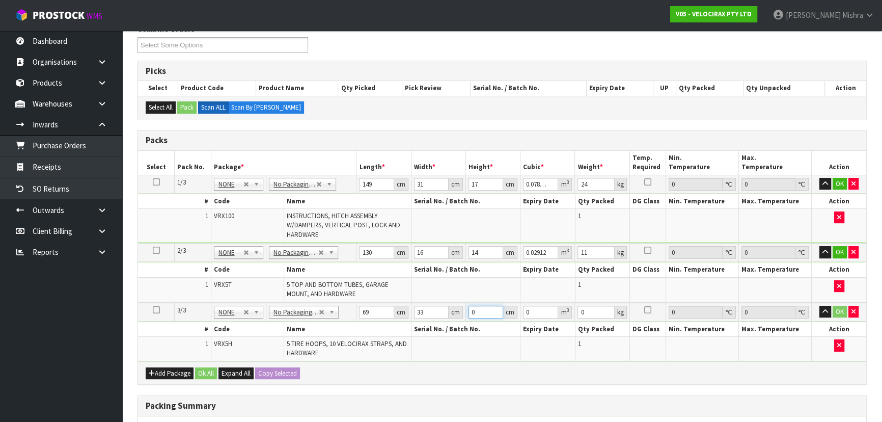
type input "0.004554"
type input "23"
type input "0.052371"
type input "23"
type input "16"
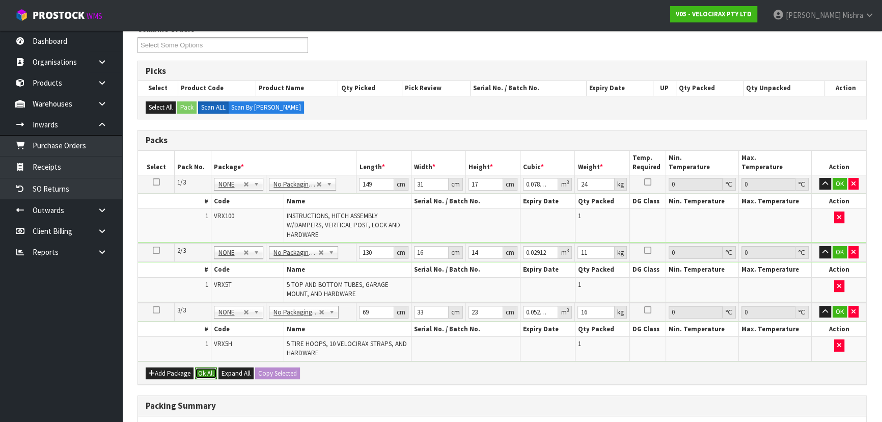
click at [209, 373] on button "Ok All" at bounding box center [206, 373] width 22 height 12
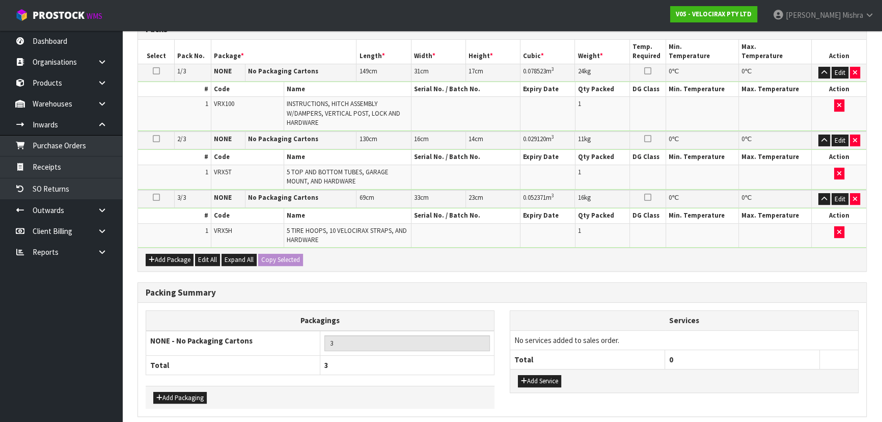
scroll to position [289, 0]
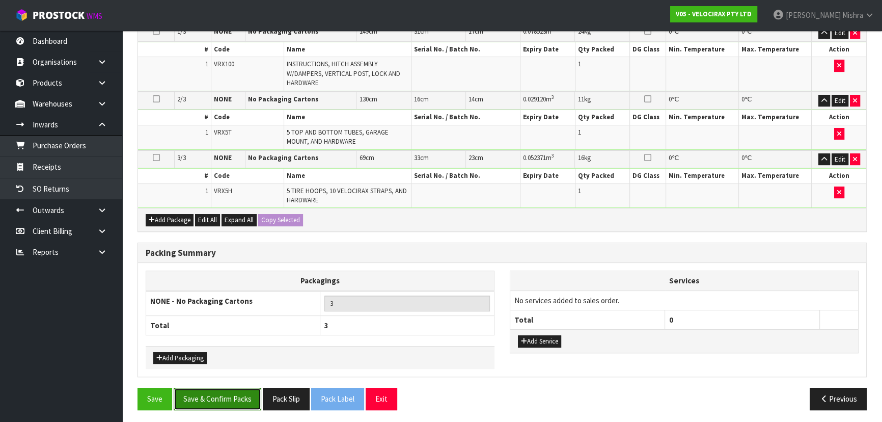
click at [210, 389] on button "Save & Confirm Packs" at bounding box center [218, 398] width 88 height 22
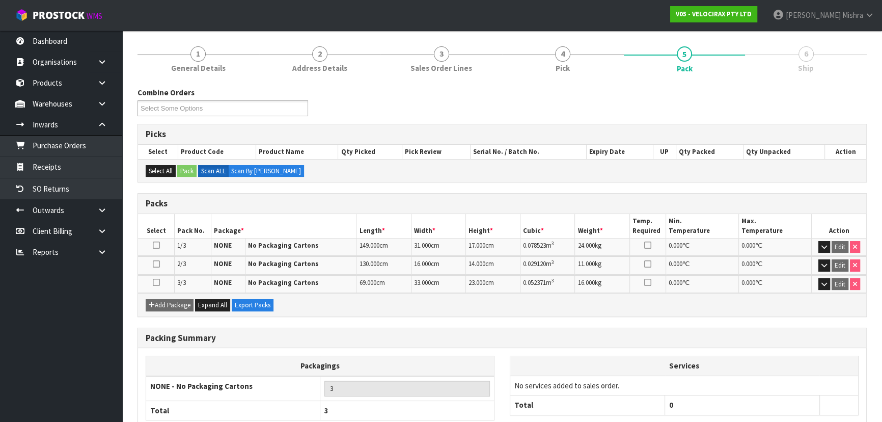
scroll to position [175, 0]
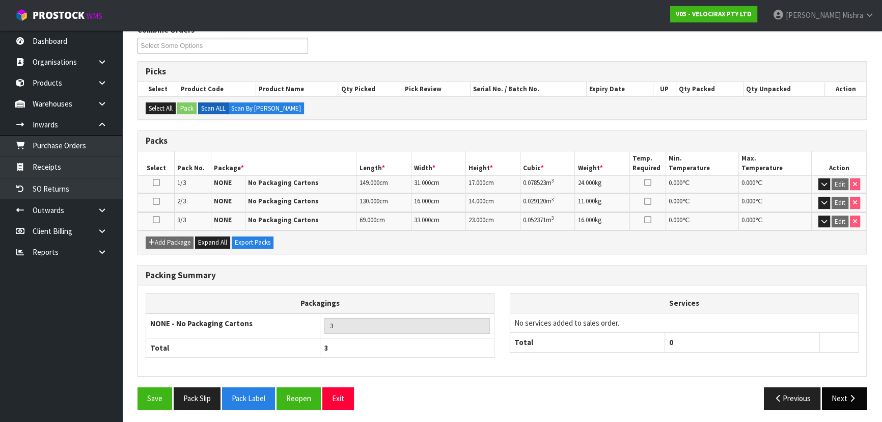
click at [846, 394] on button "Next" at bounding box center [844, 398] width 45 height 22
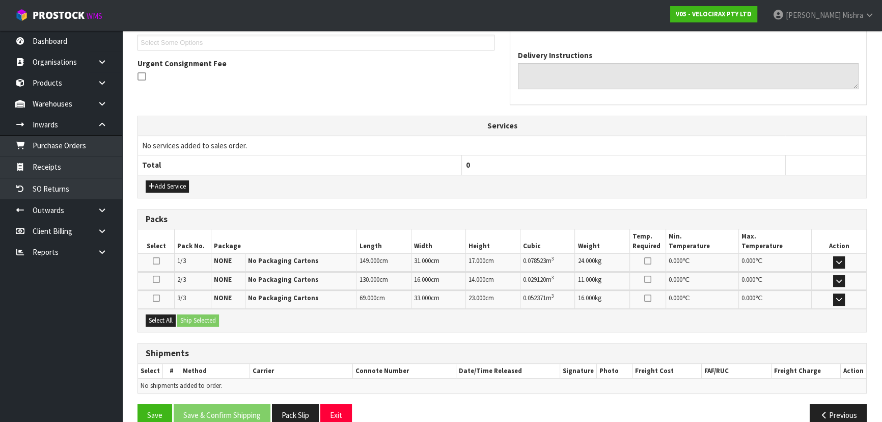
scroll to position [297, 0]
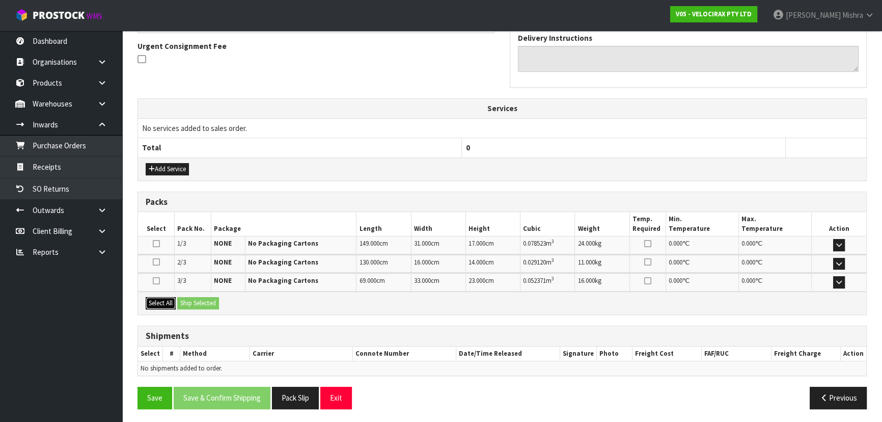
drag, startPoint x: 160, startPoint y: 303, endPoint x: 199, endPoint y: 306, distance: 38.8
click at [160, 303] on button "Select All" at bounding box center [161, 303] width 30 height 12
click at [209, 306] on div "Select All Ship Selected" at bounding box center [502, 302] width 728 height 23
click at [205, 297] on button "Ship Selected" at bounding box center [198, 303] width 42 height 12
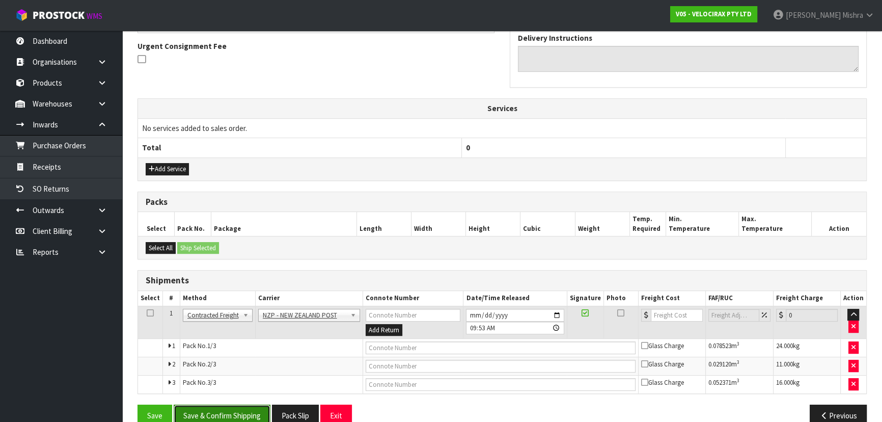
click at [241, 404] on button "Save & Confirm Shipping" at bounding box center [222, 415] width 97 height 22
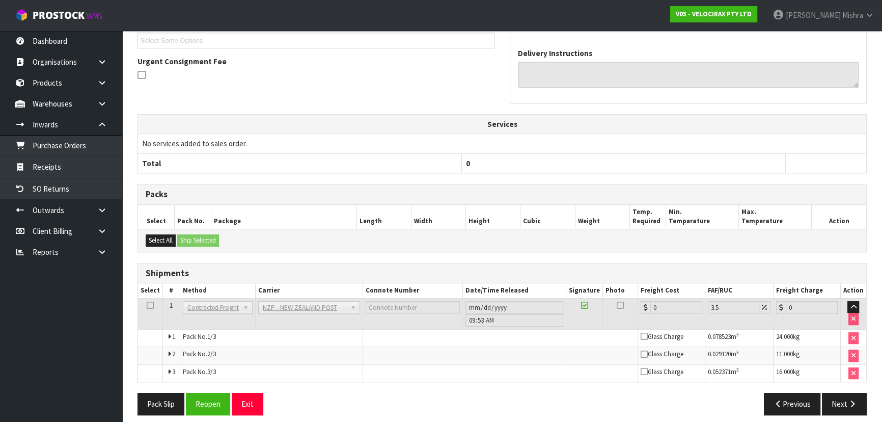
scroll to position [299, 0]
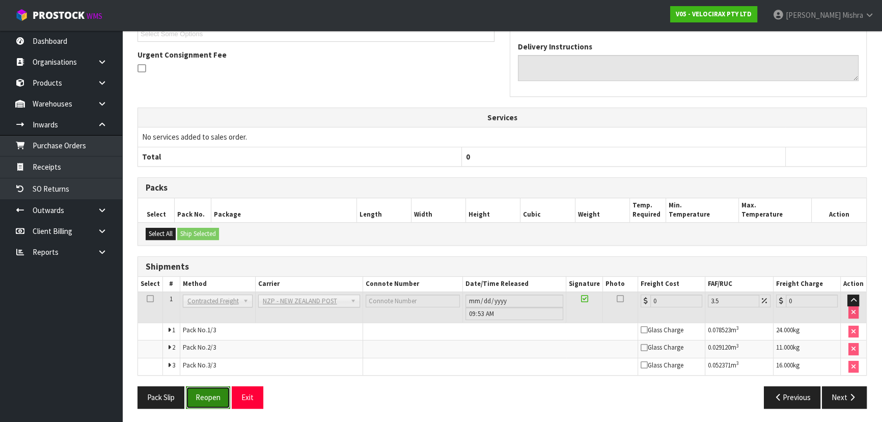
click at [195, 397] on button "Reopen" at bounding box center [208, 397] width 44 height 22
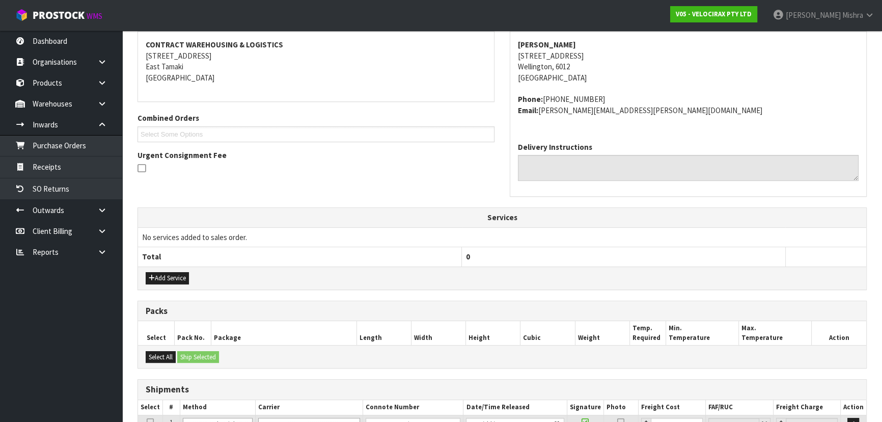
scroll to position [324, 0]
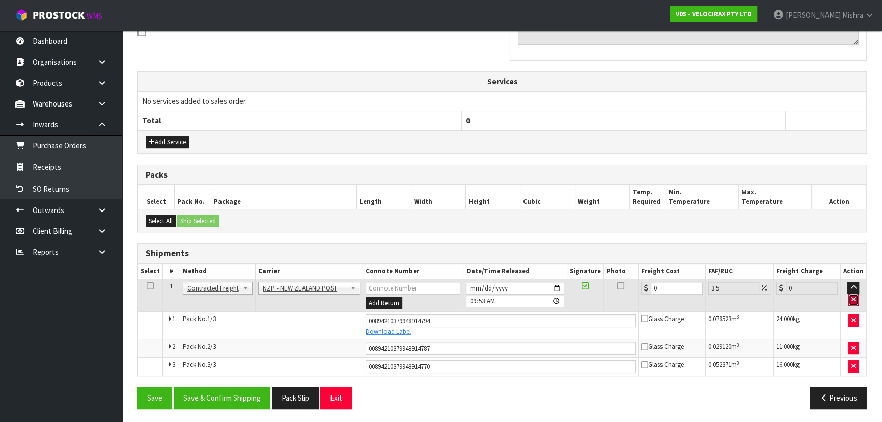
click at [855, 293] on button "button" at bounding box center [853, 299] width 10 height 12
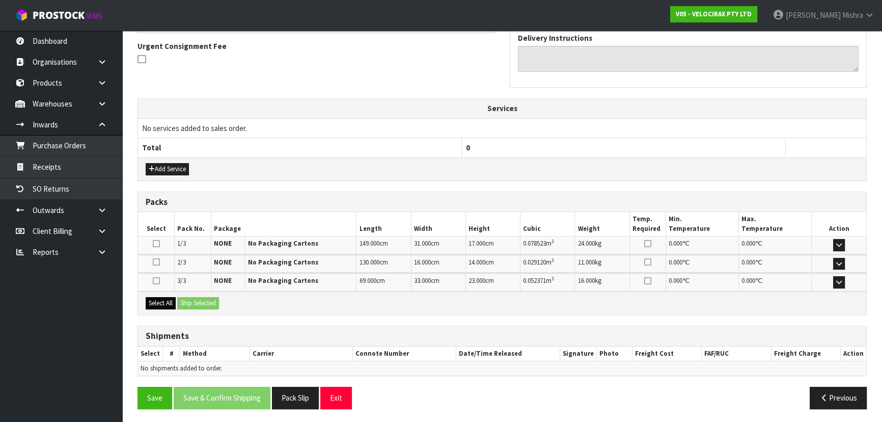
drag, startPoint x: 168, startPoint y: 304, endPoint x: 173, endPoint y: 302, distance: 5.7
click at [168, 304] on button "Select All" at bounding box center [161, 303] width 30 height 12
click at [203, 300] on button "Ship Selected" at bounding box center [198, 303] width 42 height 12
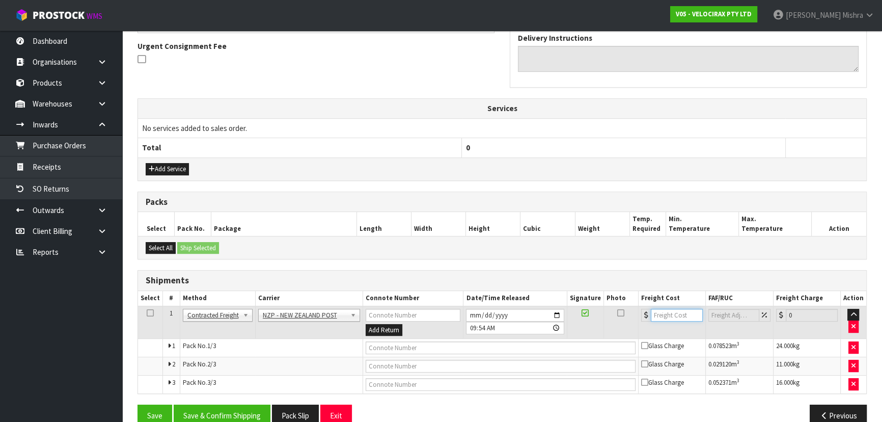
click at [675, 313] on input "number" at bounding box center [677, 315] width 52 height 13
type input "42.42"
click at [424, 349] on input "text" at bounding box center [501, 347] width 270 height 13
type input "00894210379948915074"
click at [137, 404] on button "Save" at bounding box center [154, 415] width 35 height 22
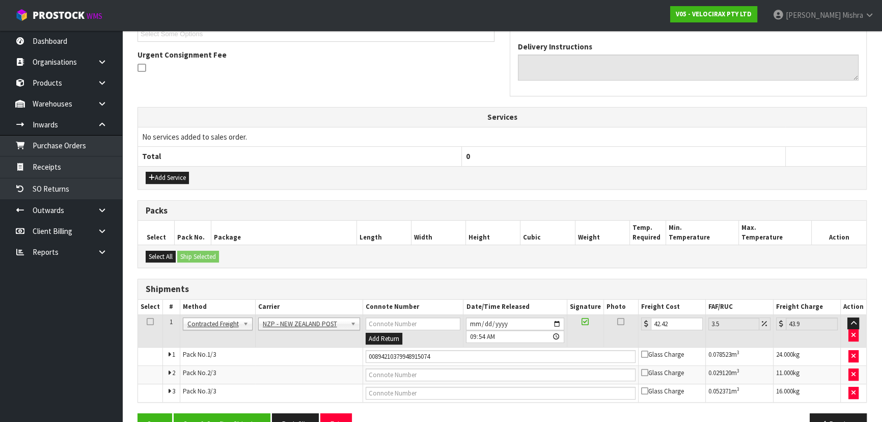
scroll to position [315, 0]
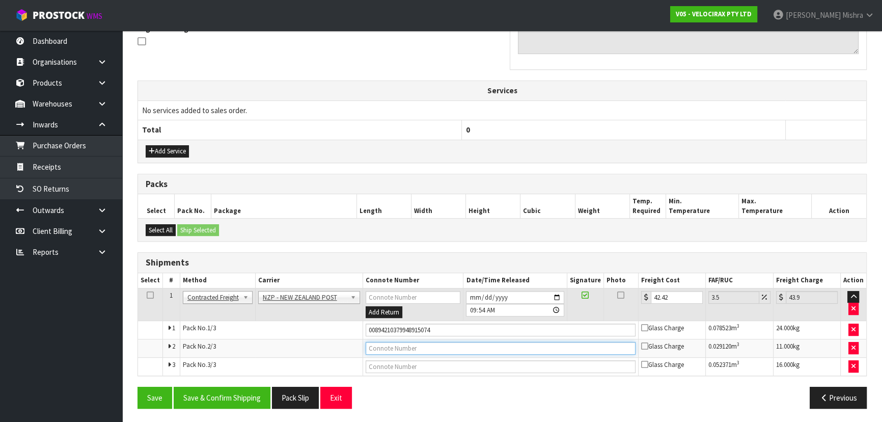
click at [419, 348] on input "text" at bounding box center [501, 348] width 270 height 13
type input "00894210379948915098"
click at [137, 386] on button "Save" at bounding box center [154, 397] width 35 height 22
click at [377, 363] on input "text" at bounding box center [501, 366] width 270 height 13
type input "00894210379948915081"
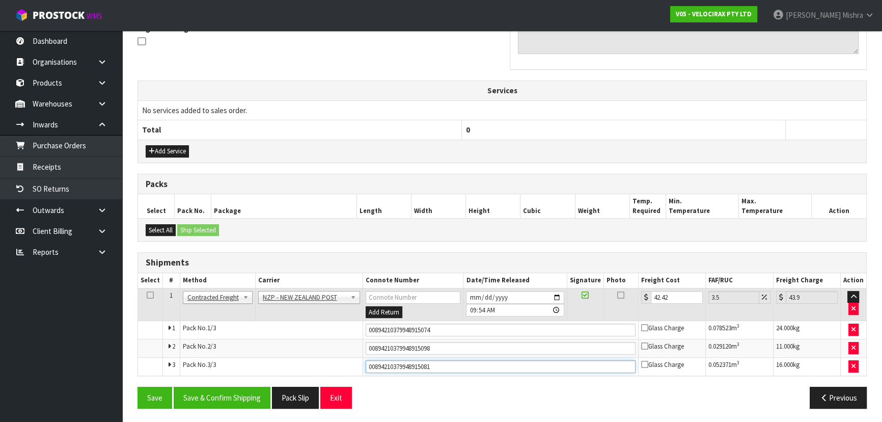
click at [137, 386] on button "Save" at bounding box center [154, 397] width 35 height 22
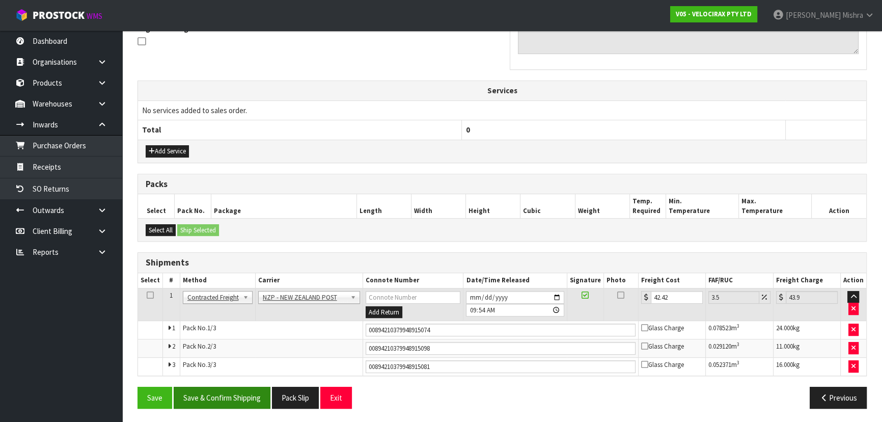
click at [214, 385] on div "From Address CONTRACT WAREHOUSING & LOGISTICS 17 Allens Road East Tamaki Auckla…" at bounding box center [501, 150] width 729 height 532
click at [189, 395] on button "Save & Confirm Shipping" at bounding box center [222, 397] width 97 height 22
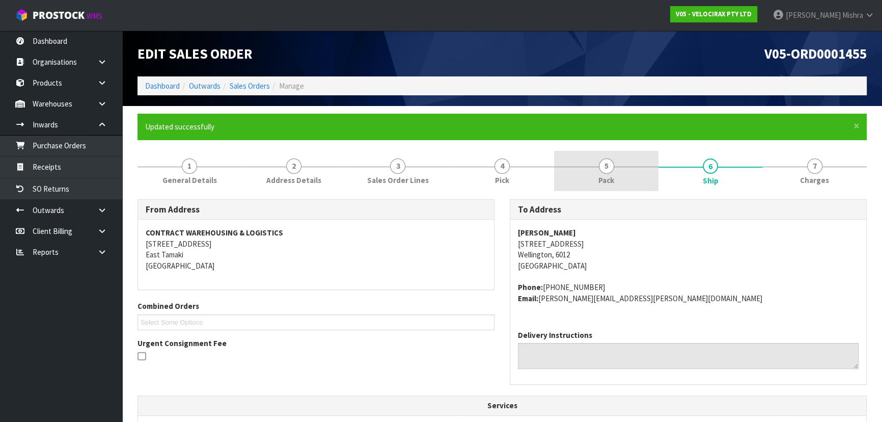
click at [615, 165] on link "5 Pack" at bounding box center [606, 171] width 104 height 40
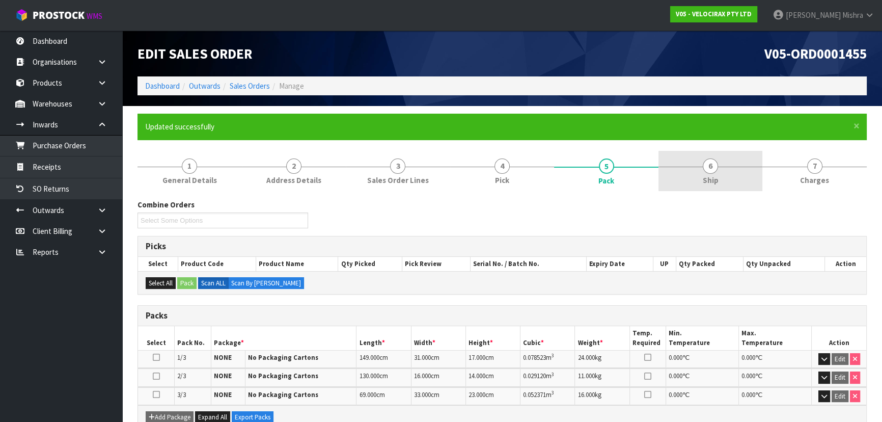
drag, startPoint x: 710, startPoint y: 162, endPoint x: 704, endPoint y: 172, distance: 11.7
click at [710, 162] on span "6" at bounding box center [710, 165] width 15 height 15
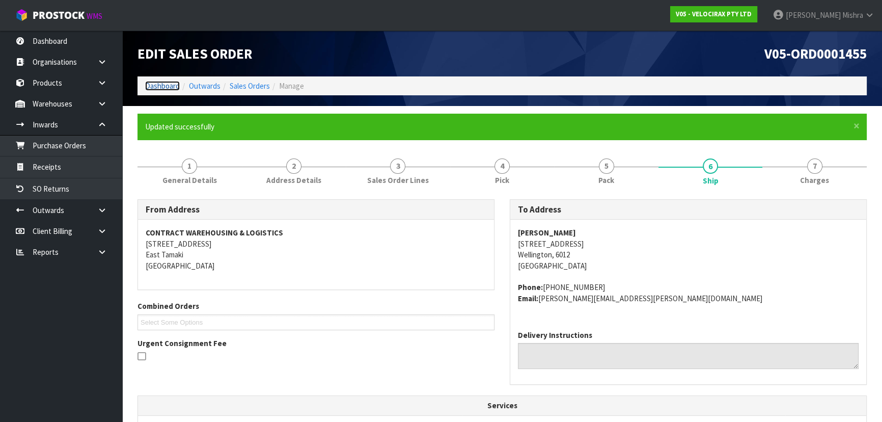
click at [162, 85] on link "Dashboard" at bounding box center [162, 86] width 35 height 10
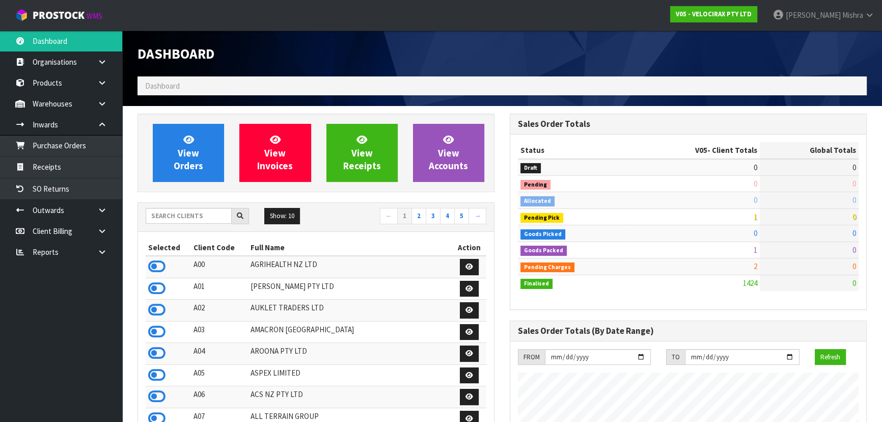
scroll to position [792, 372]
click at [173, 210] on input "text" at bounding box center [189, 216] width 86 height 16
type input "S02"
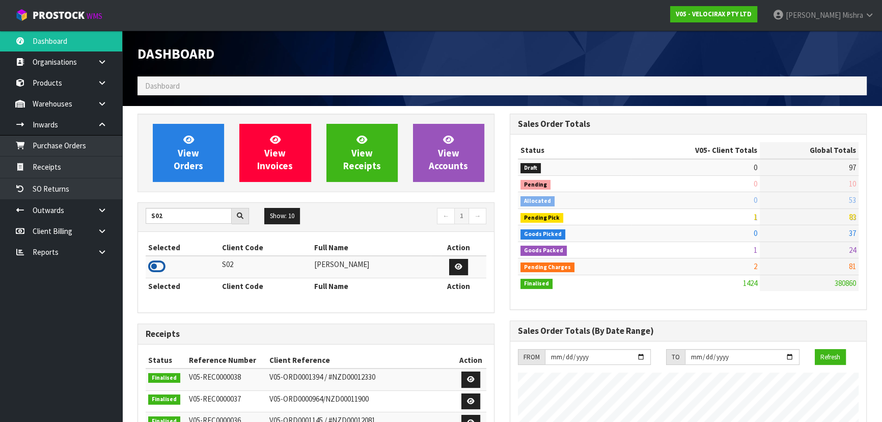
click at [163, 268] on icon at bounding box center [156, 266] width 17 height 15
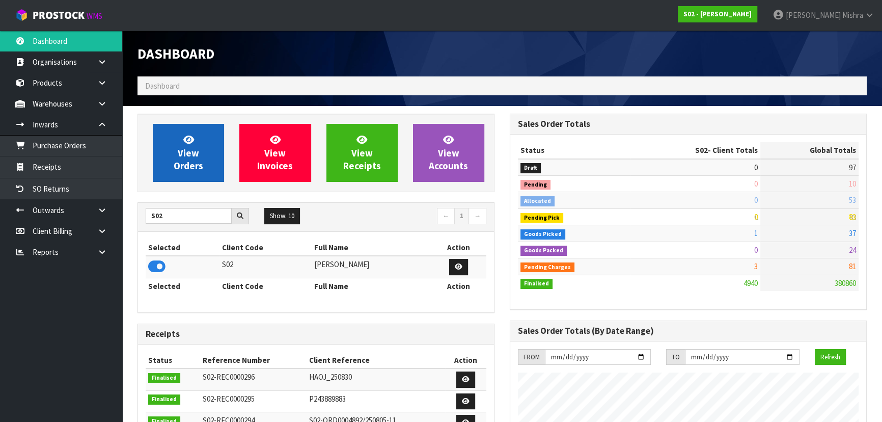
scroll to position [770, 372]
click at [178, 151] on span "View Orders" at bounding box center [189, 152] width 30 height 38
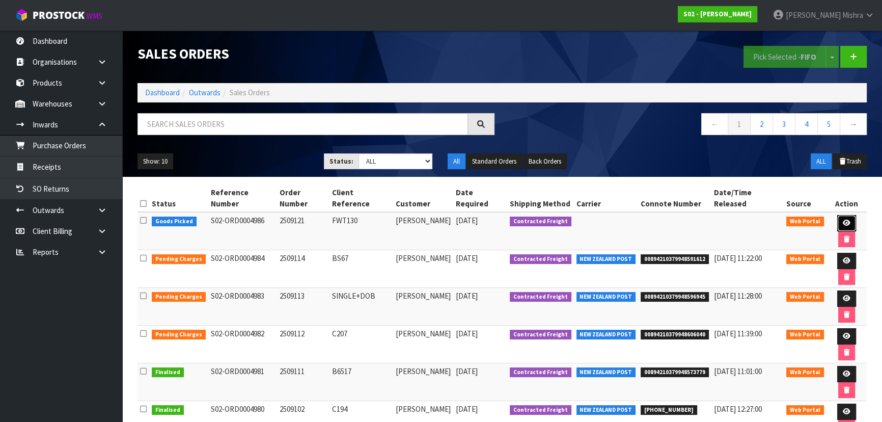
click at [847, 221] on icon at bounding box center [847, 222] width 8 height 7
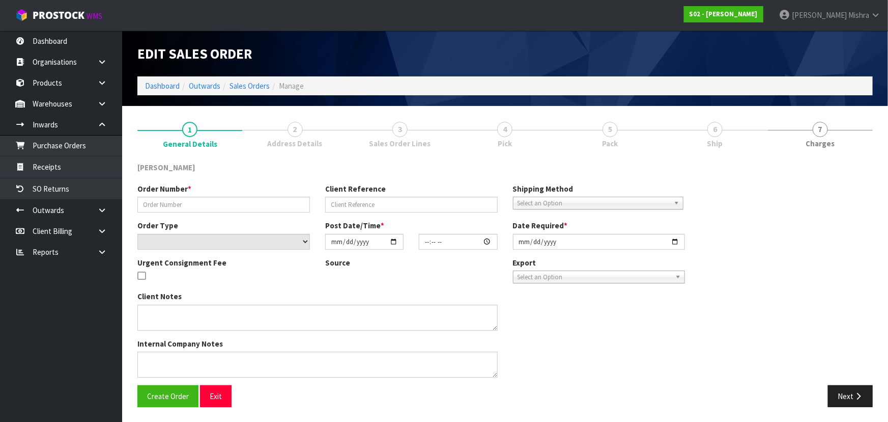
type input "2509121"
type input "FWT130"
select select "number:0"
type input "2025-09-11"
type input "20:56:00.000"
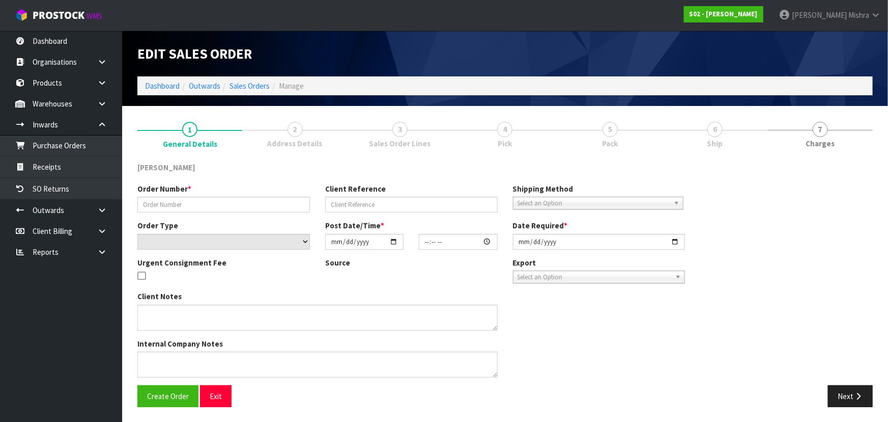
type input "2025-09-11"
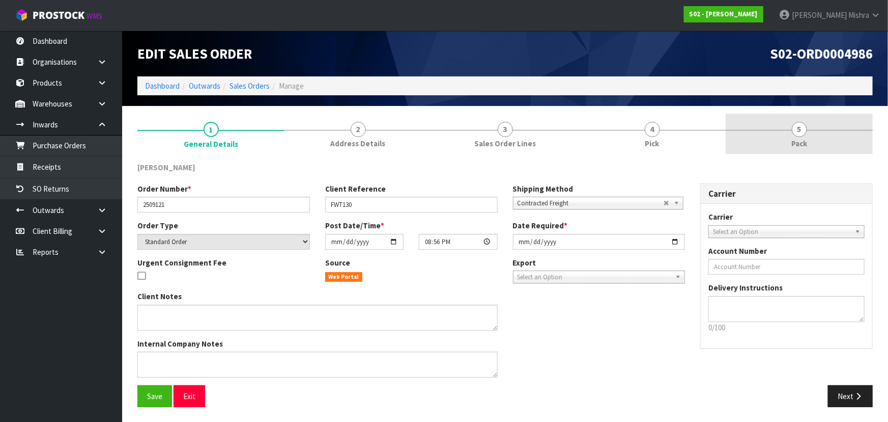
click at [769, 137] on link "5 Pack" at bounding box center [799, 134] width 147 height 40
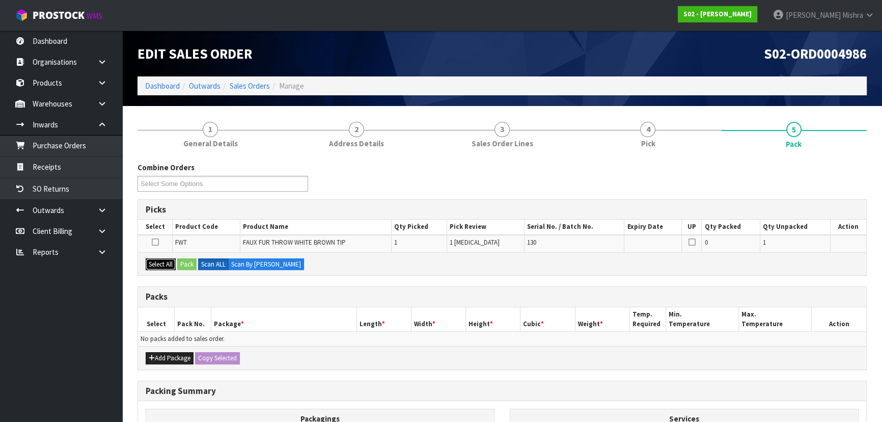
click at [167, 259] on button "Select All" at bounding box center [161, 264] width 30 height 12
click at [186, 262] on button "Pack" at bounding box center [186, 264] width 19 height 12
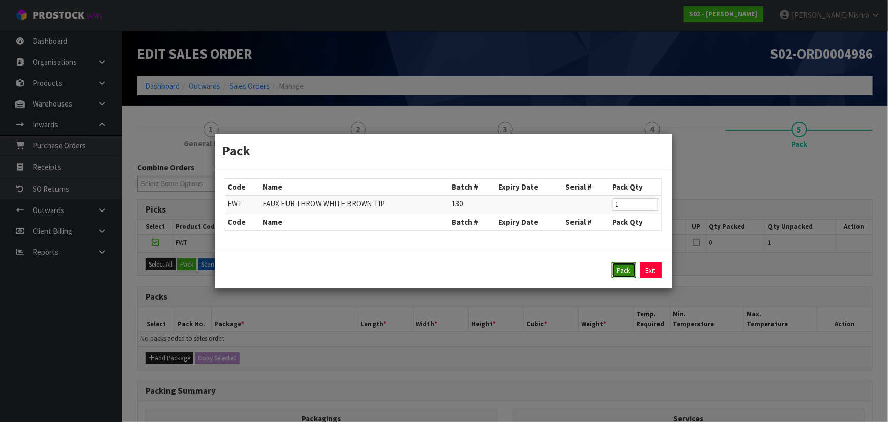
click at [621, 274] on button "Pack" at bounding box center [624, 270] width 24 height 16
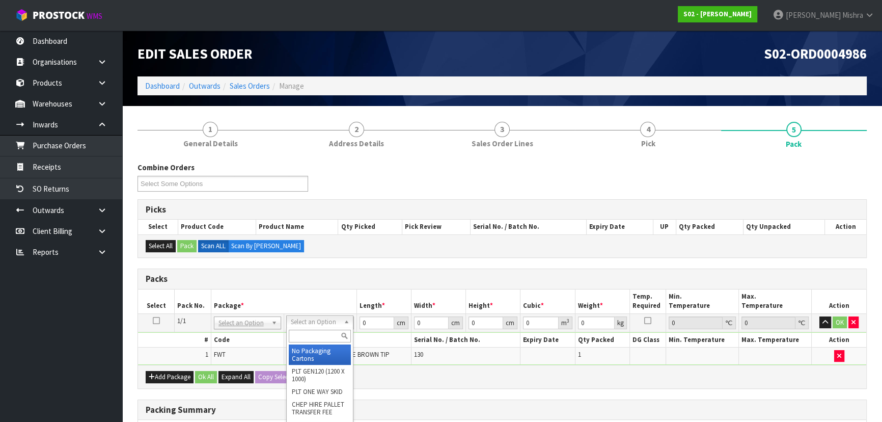
drag, startPoint x: 311, startPoint y: 339, endPoint x: 311, endPoint y: 349, distance: 10.7
click at [311, 340] on input "text" at bounding box center [320, 335] width 62 height 13
drag, startPoint x: 311, startPoint y: 351, endPoint x: 330, endPoint y: 339, distance: 23.2
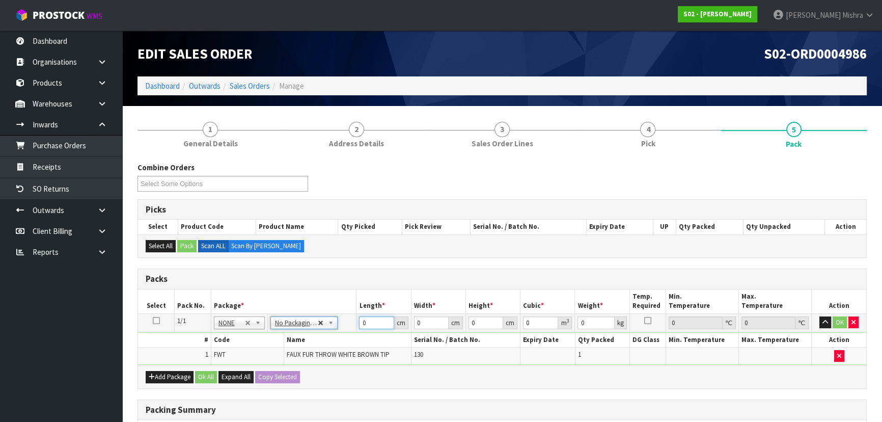
drag, startPoint x: 367, startPoint y: 320, endPoint x: 320, endPoint y: 323, distance: 47.4
click at [324, 323] on tr "1/1 NONE 007-001 007-002 007-004 007-009 007-013 007-014 007-015 007-017 007-01…" at bounding box center [502, 322] width 728 height 18
type input "45"
type input "35"
type input "2"
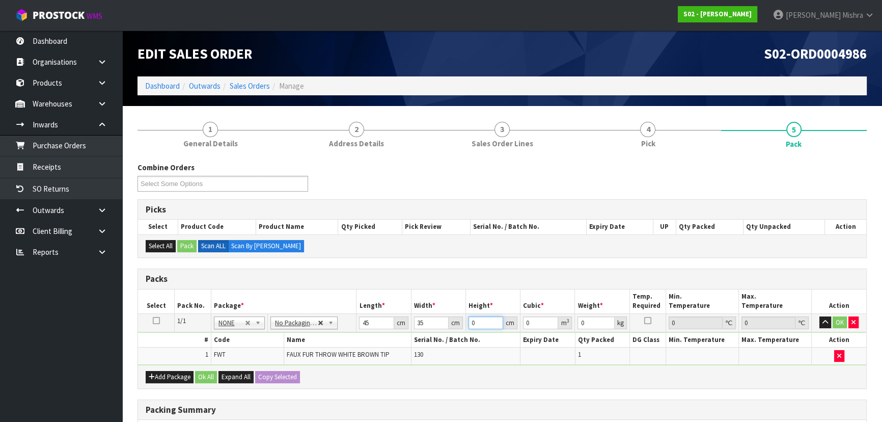
type input "0.00315"
type input "21"
type input "0.033075"
type input "21"
type input "3"
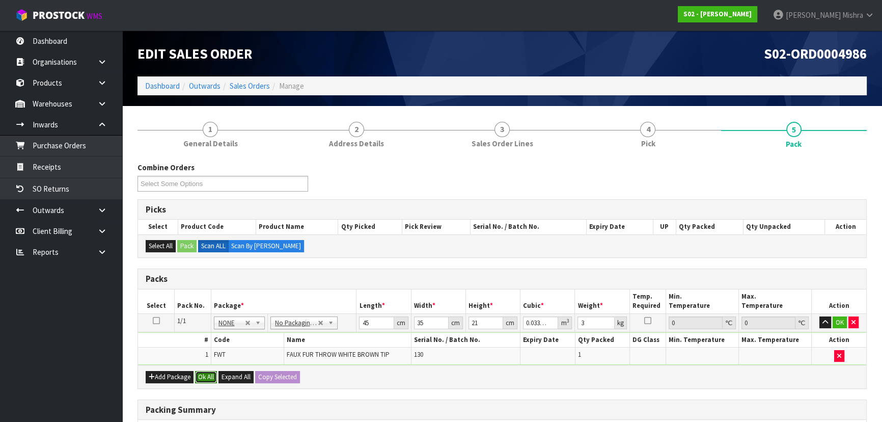
click at [206, 377] on button "Ok All" at bounding box center [206, 377] width 22 height 12
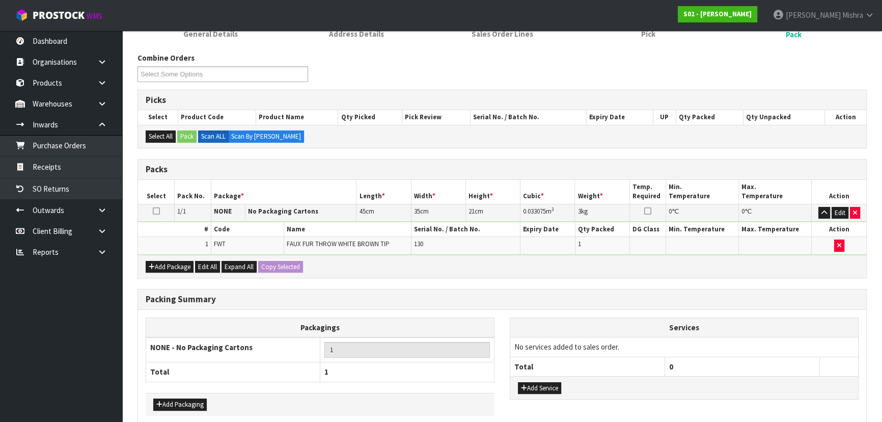
scroll to position [157, 0]
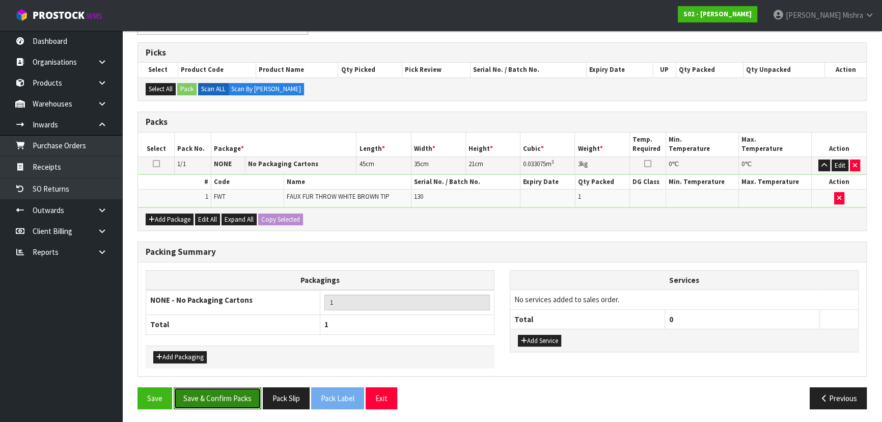
click at [209, 392] on button "Save & Confirm Packs" at bounding box center [218, 398] width 88 height 22
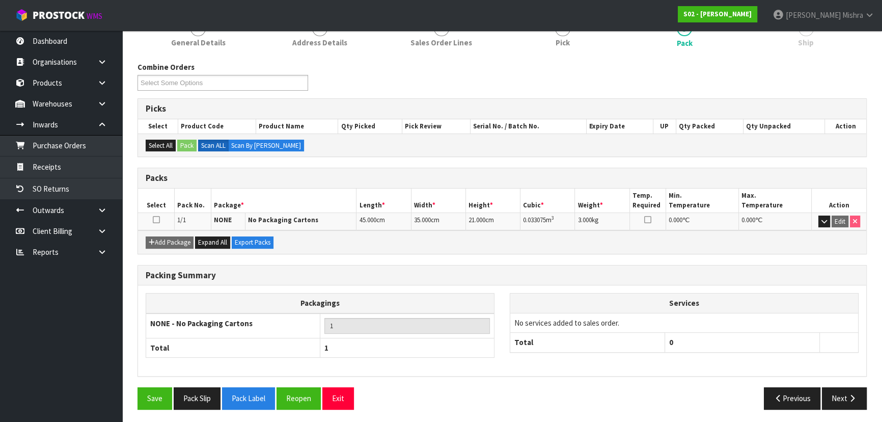
scroll to position [138, 0]
click at [848, 394] on icon "button" at bounding box center [852, 398] width 10 height 8
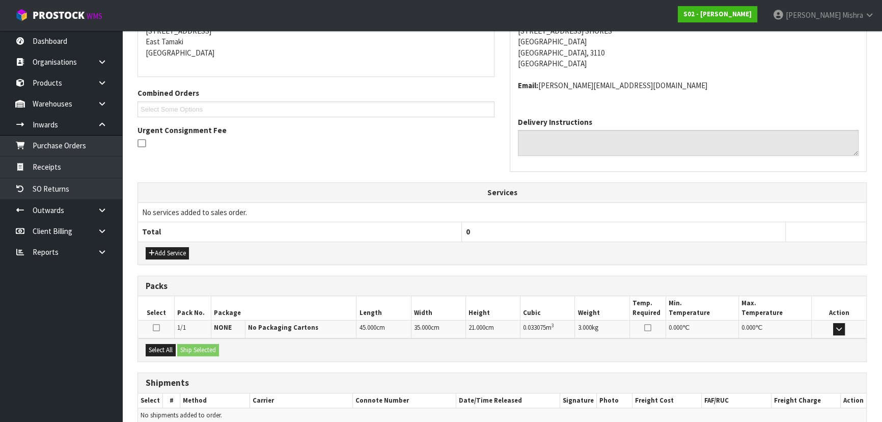
scroll to position [260, 0]
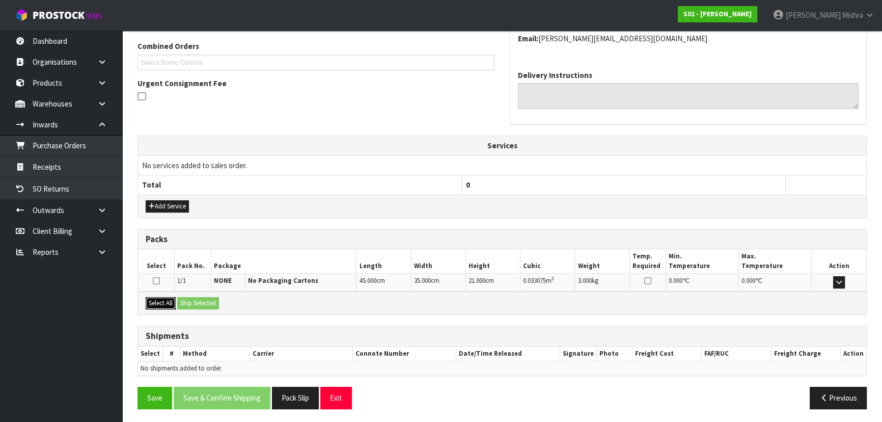
click at [160, 300] on button "Select All" at bounding box center [161, 303] width 30 height 12
click at [208, 299] on button "Ship Selected" at bounding box center [198, 303] width 42 height 12
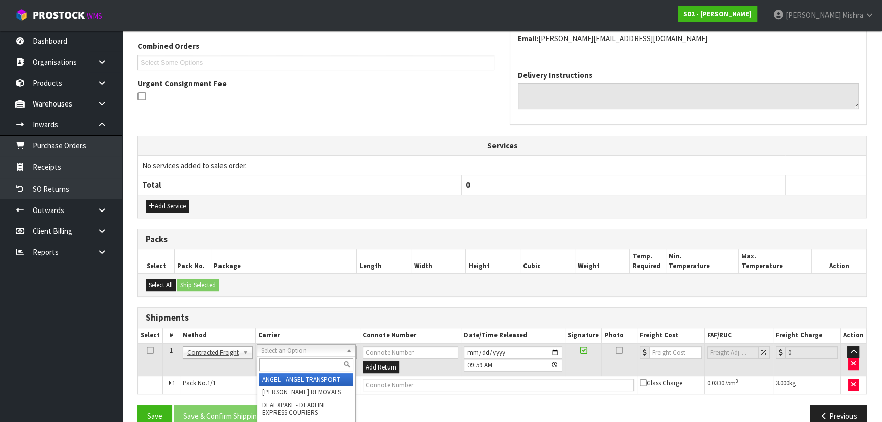
click at [283, 367] on input "text" at bounding box center [306, 364] width 94 height 13
type input "NZP"
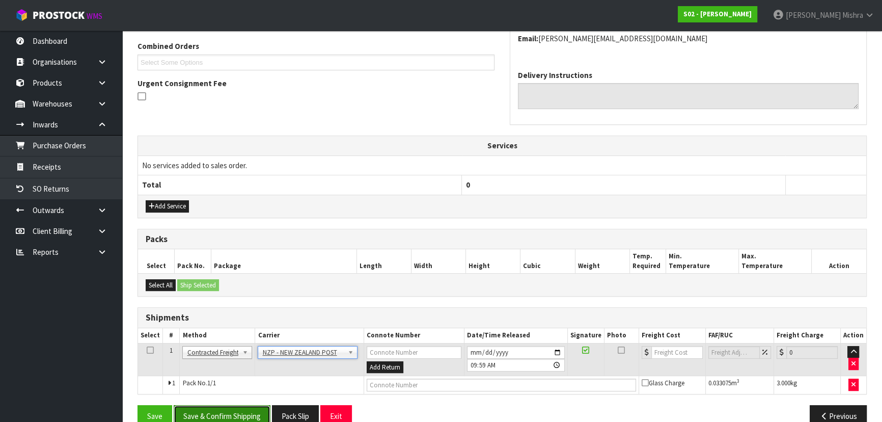
click at [222, 414] on button "Save & Confirm Shipping" at bounding box center [222, 416] width 97 height 22
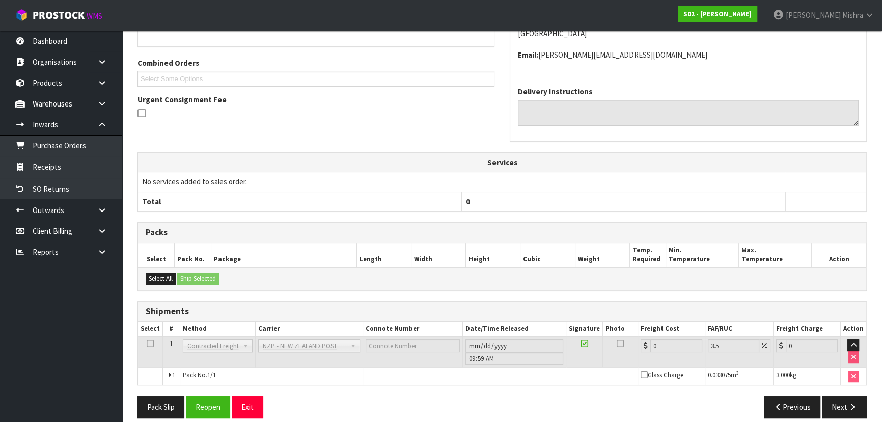
scroll to position [264, 0]
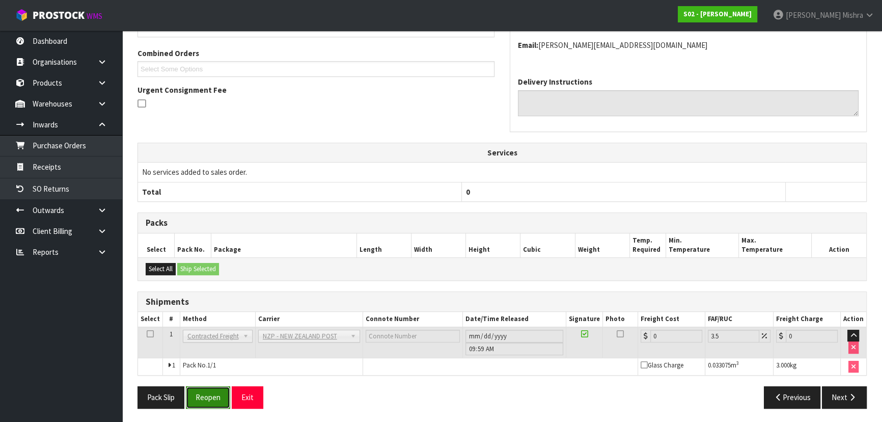
click at [217, 396] on button "Reopen" at bounding box center [208, 397] width 44 height 22
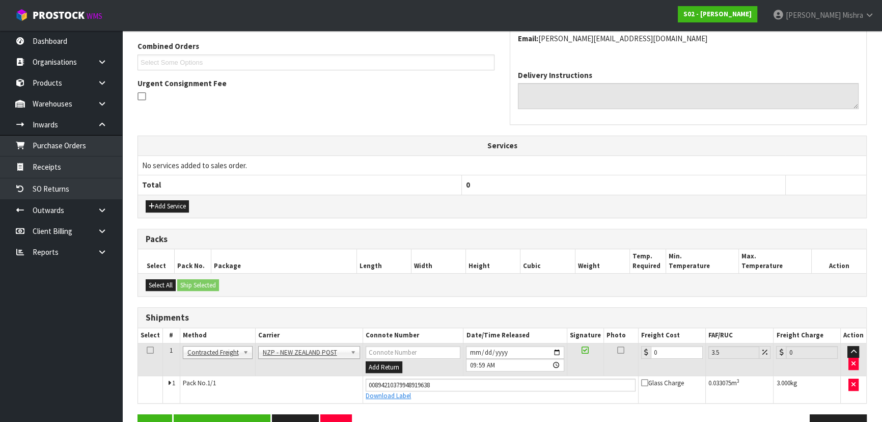
scroll to position [287, 0]
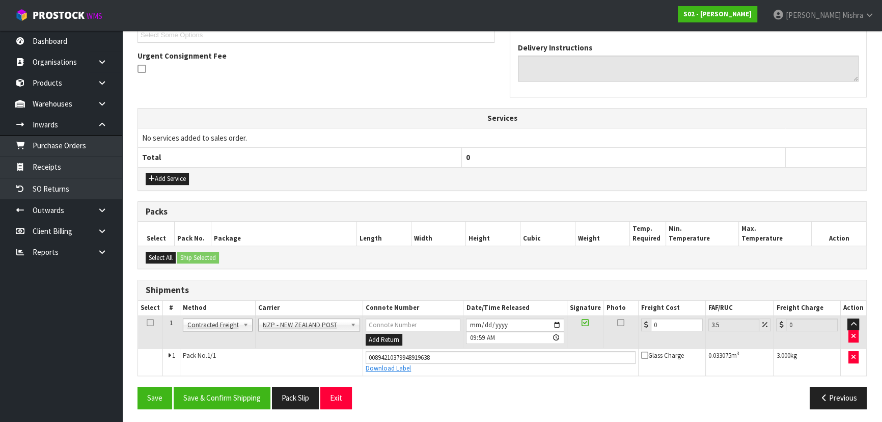
drag, startPoint x: 663, startPoint y: 324, endPoint x: 582, endPoint y: 314, distance: 81.5
click at [589, 316] on tr "1 Client Local Pickup Customer Local Pickup Company Freight Contracted Freight …" at bounding box center [502, 331] width 728 height 33
type input "8"
type input "8.28"
type input "8.4"
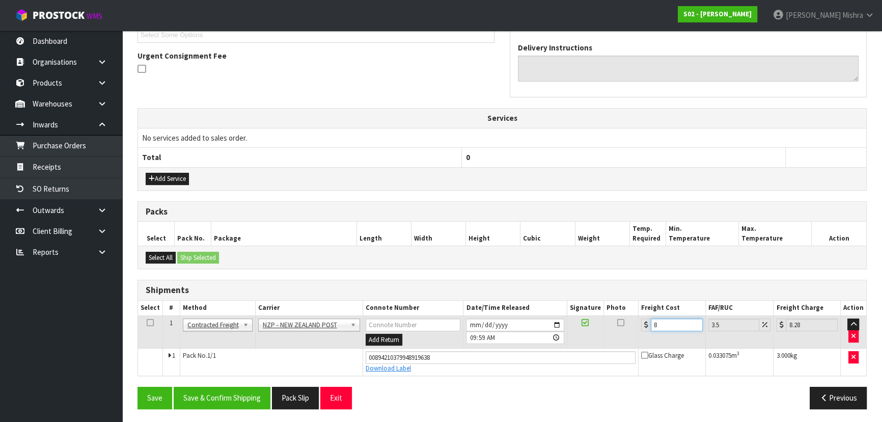
type input "8.69"
type input "8.45"
type input "8.75"
type input "8.45"
click at [194, 395] on button "Save & Confirm Shipping" at bounding box center [222, 397] width 97 height 22
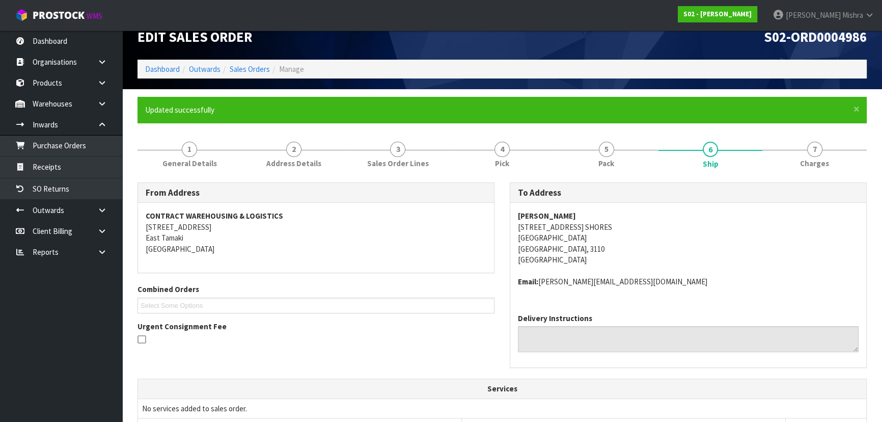
scroll to position [46, 0]
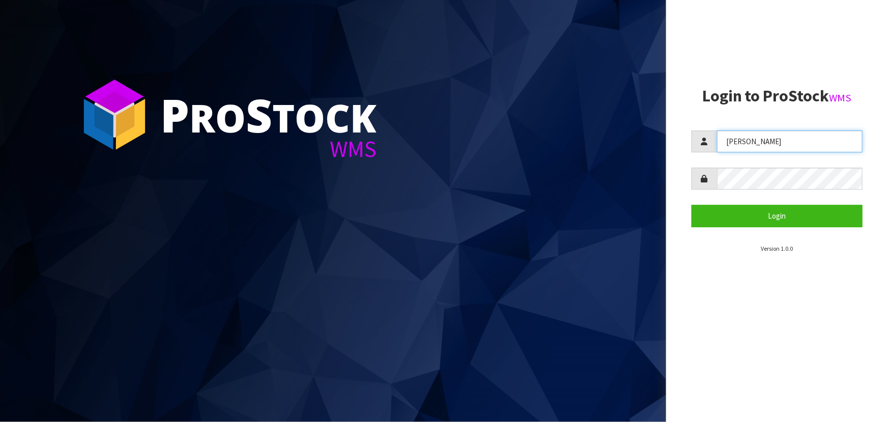
drag, startPoint x: 752, startPoint y: 141, endPoint x: 695, endPoint y: 152, distance: 58.5
click at [695, 152] on div "[PERSON_NAME]" at bounding box center [777, 141] width 171 height 22
type input "[PERSON_NAME]"
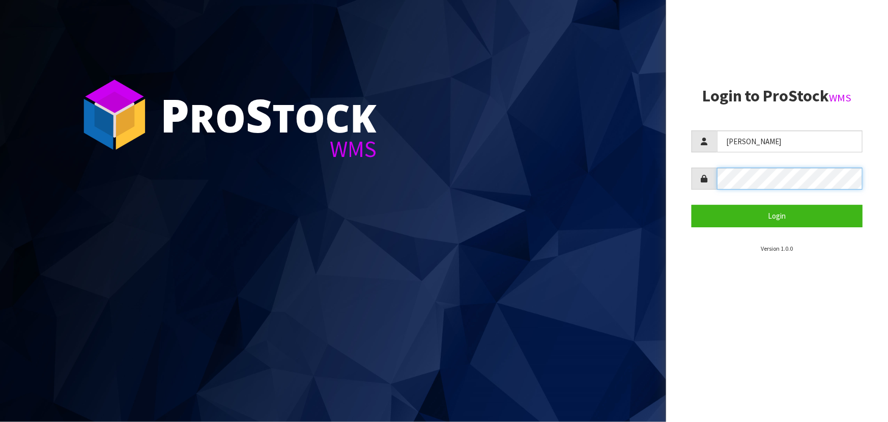
click at [697, 195] on form "[PERSON_NAME] Login" at bounding box center [777, 178] width 171 height 96
click at [692, 205] on button "Login" at bounding box center [777, 216] width 171 height 22
